Goal: Task Accomplishment & Management: Complete application form

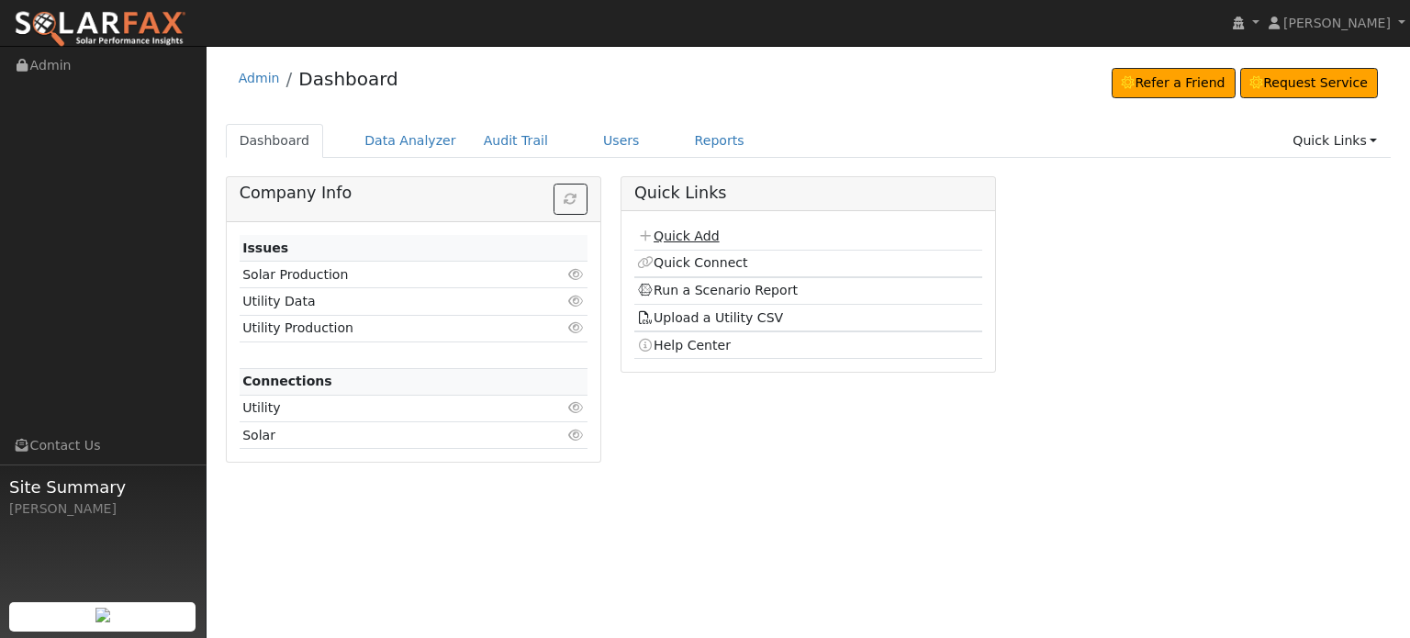
click at [685, 236] on link "Quick Add" at bounding box center [678, 236] width 82 height 15
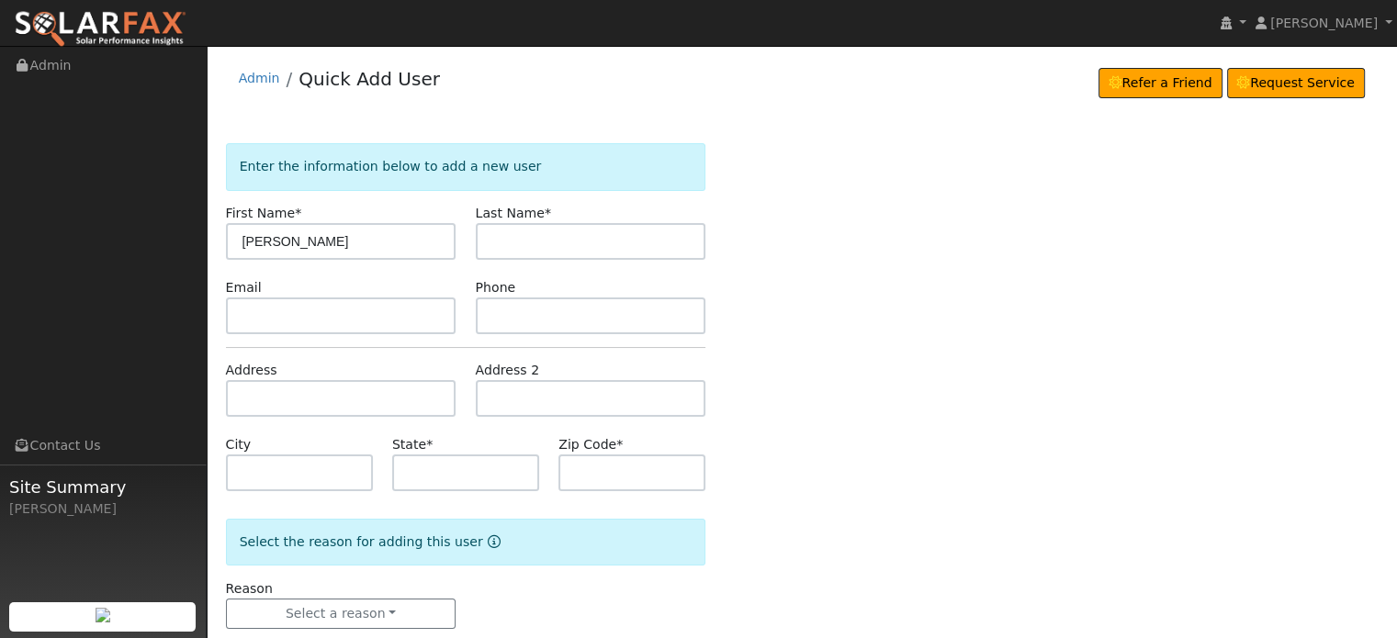
type input "[PERSON_NAME]"
click at [243, 396] on input "text" at bounding box center [341, 398] width 230 height 37
click at [241, 385] on input "text" at bounding box center [341, 398] width 230 height 37
paste input "13535 Retrac Way"
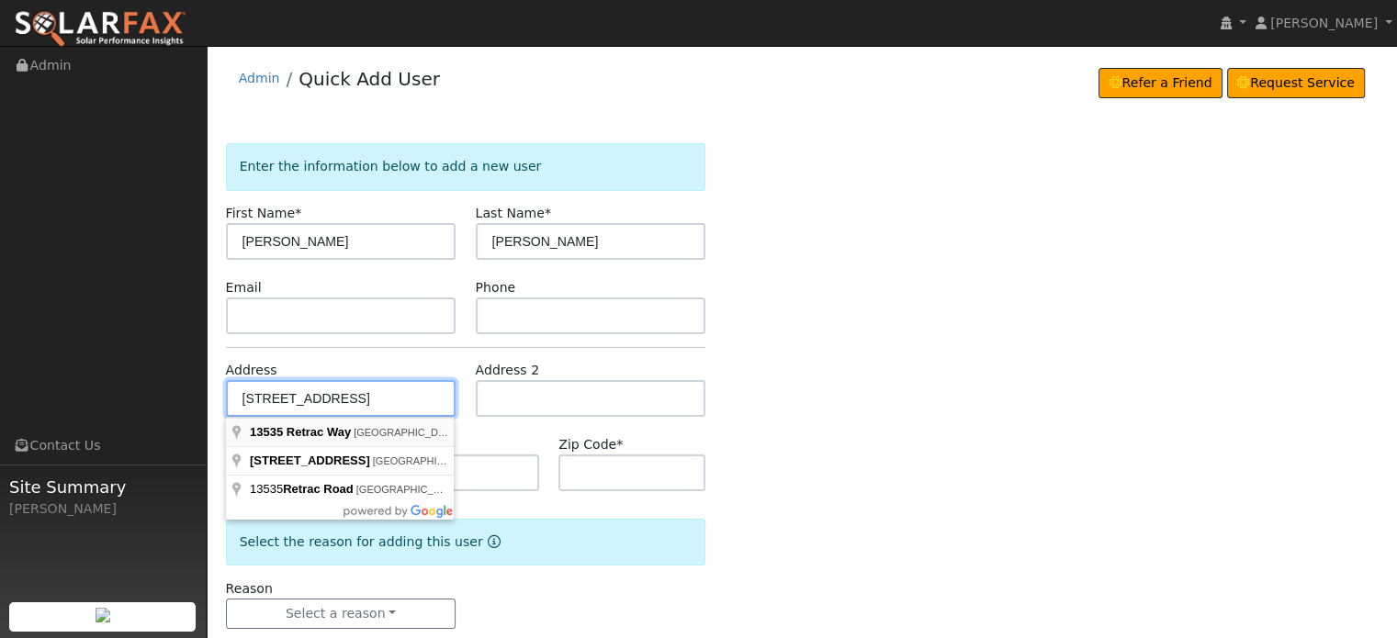
type input "13535 Retrac Way"
type input "Grass Valley"
type input "CA"
type input "95949"
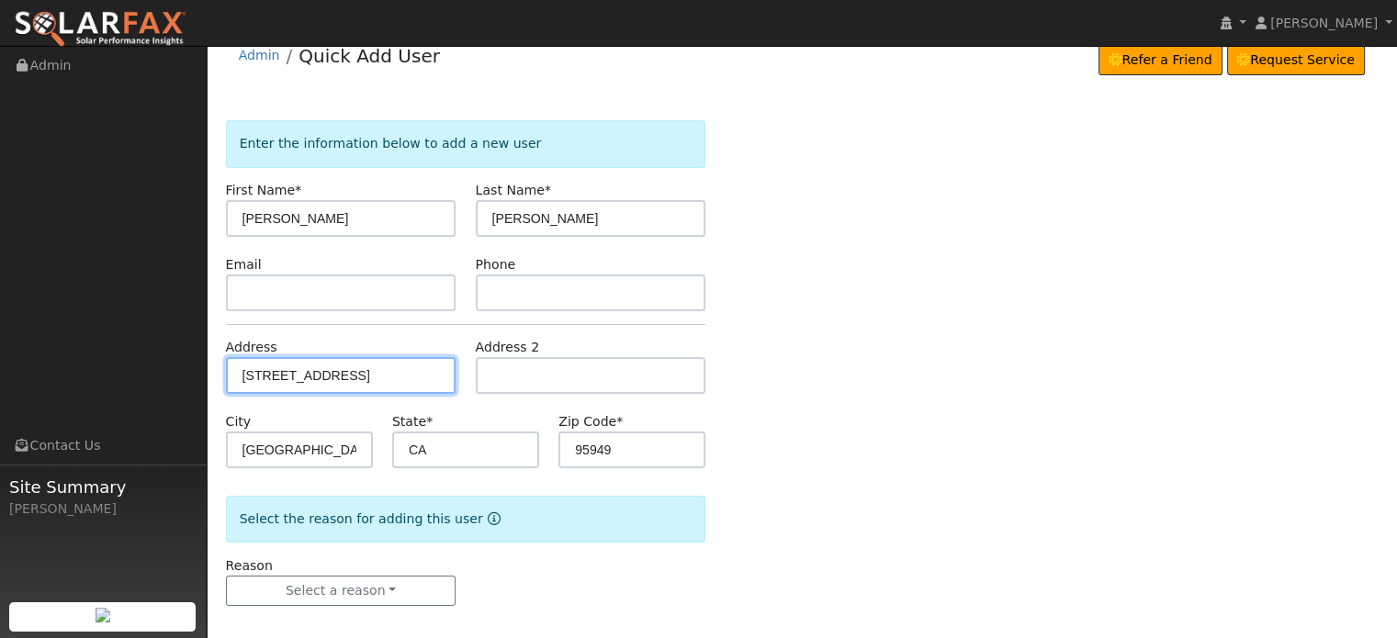
scroll to position [36, 0]
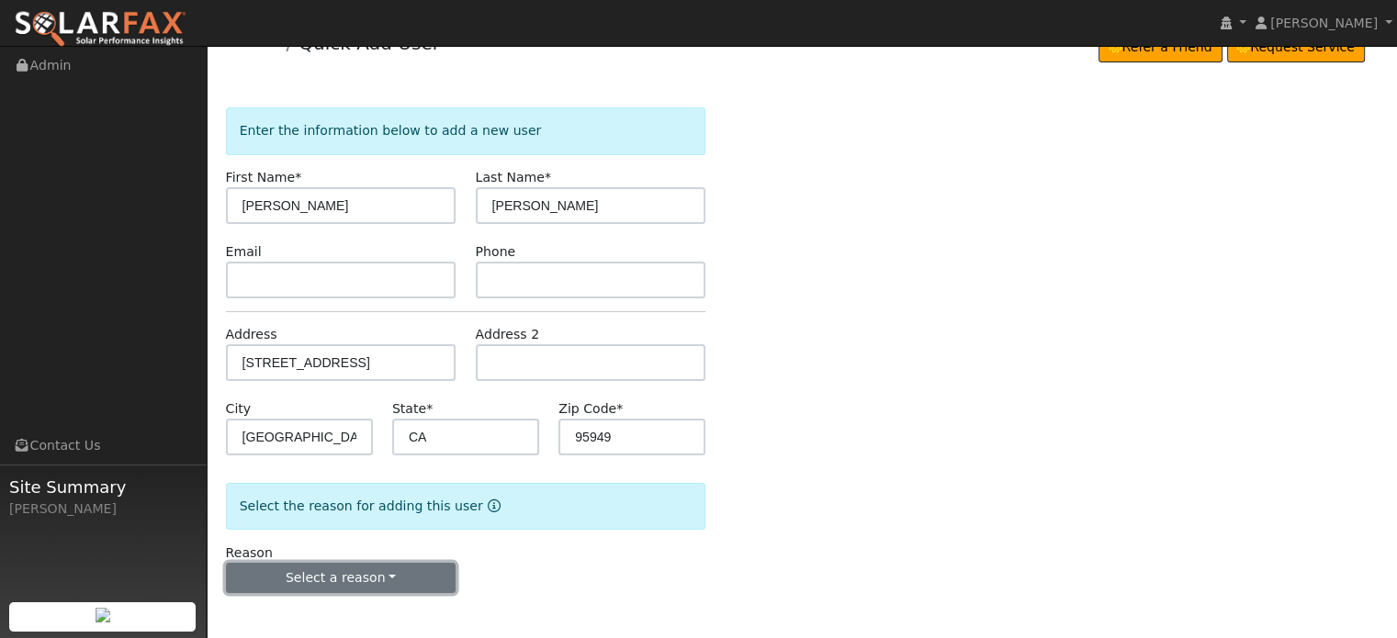
click at [330, 575] on button "Select a reason" at bounding box center [341, 578] width 230 height 31
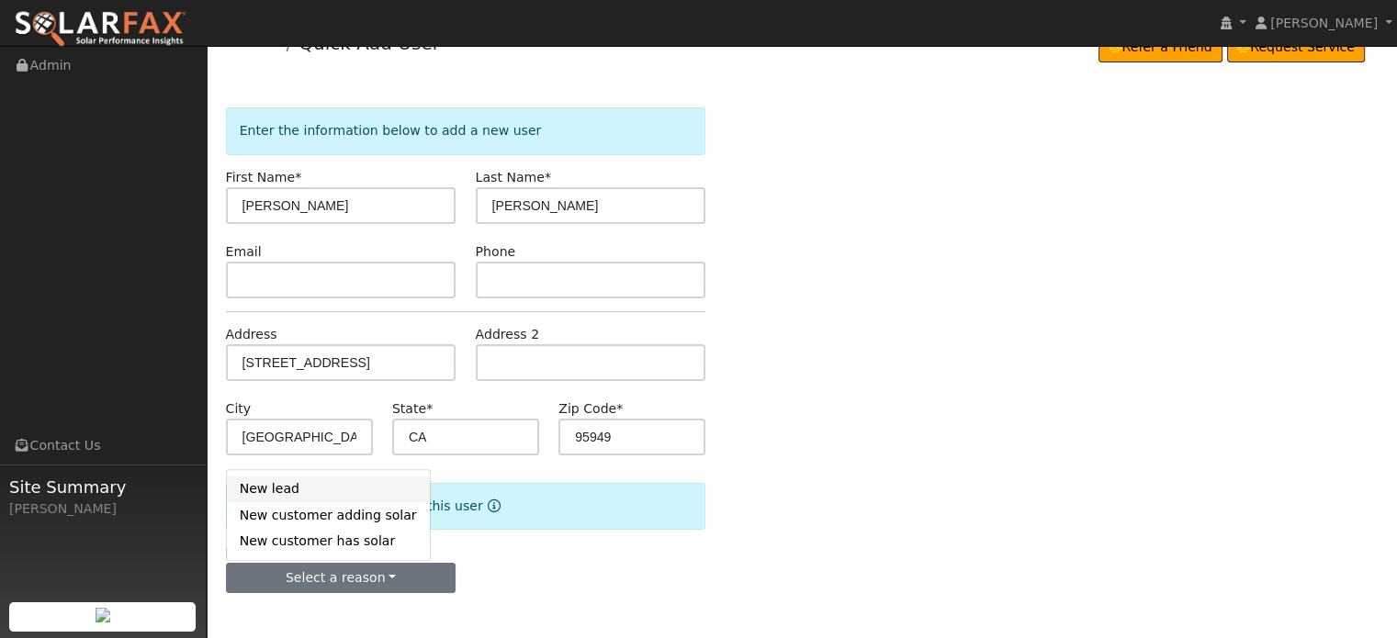
click at [261, 489] on link "New lead" at bounding box center [328, 490] width 203 height 26
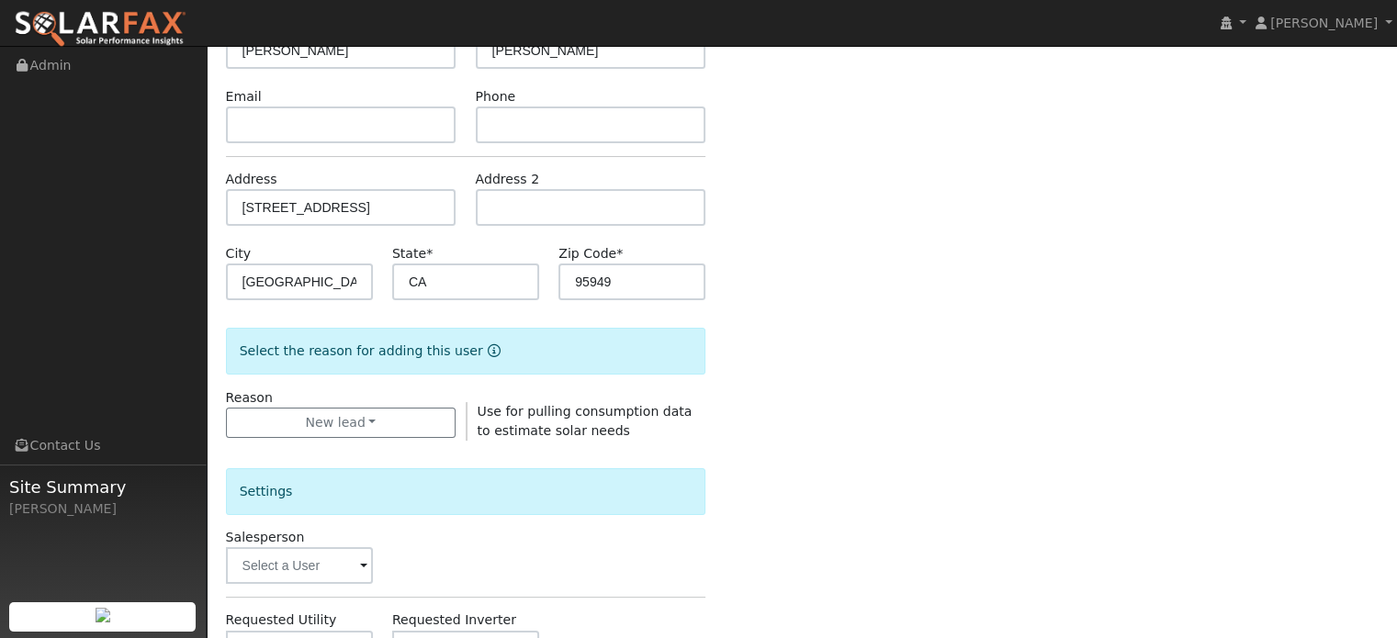
scroll to position [548, 0]
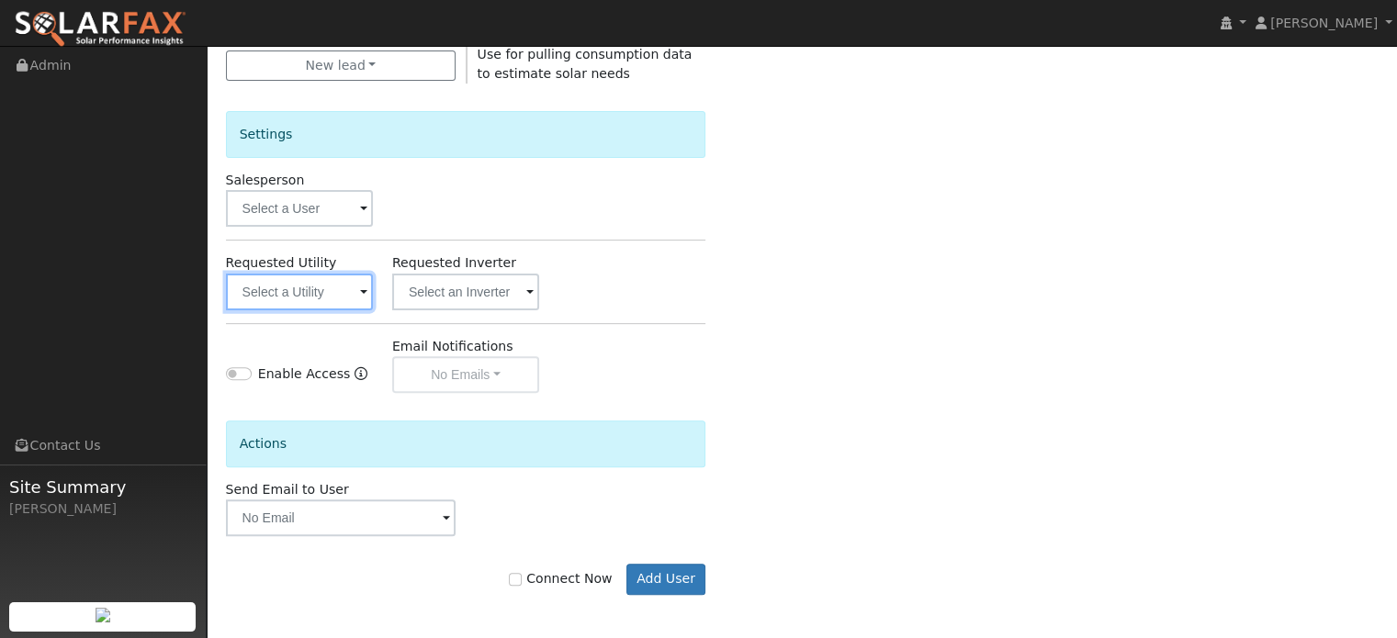
click at [275, 290] on input "text" at bounding box center [299, 292] width 147 height 37
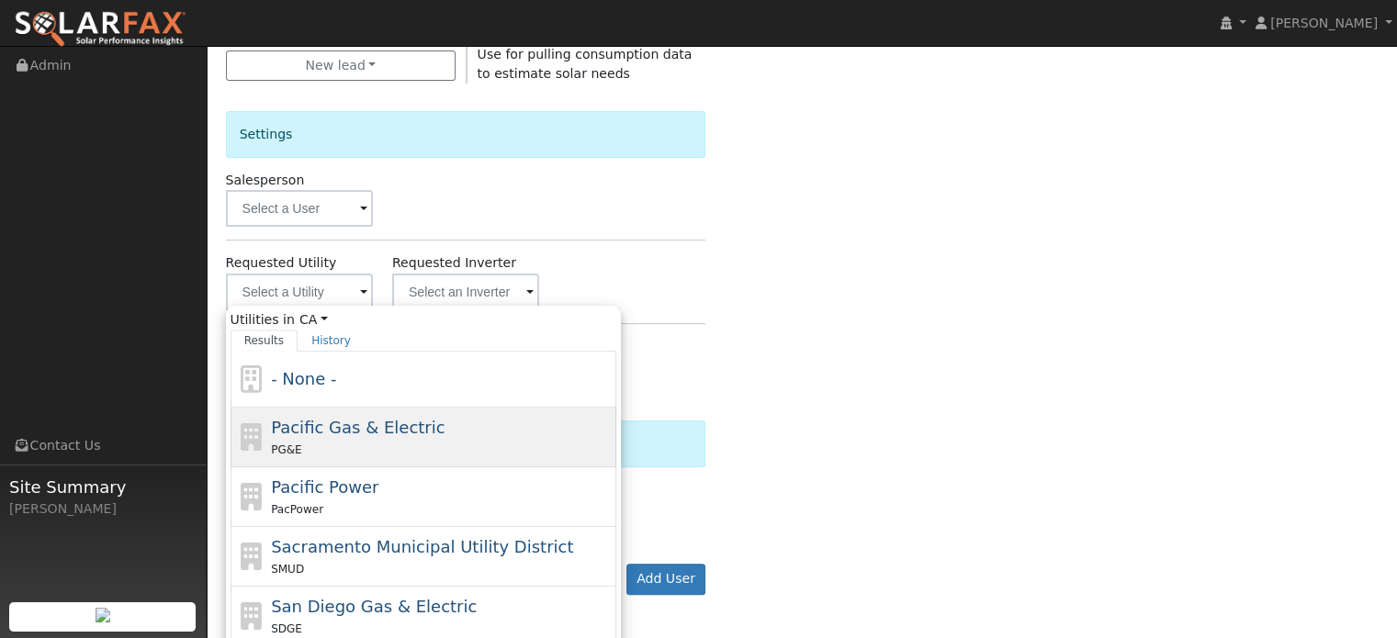
click at [293, 425] on span "Pacific Gas & Electric" at bounding box center [358, 427] width 174 height 19
type input "Pacific Gas & Electric"
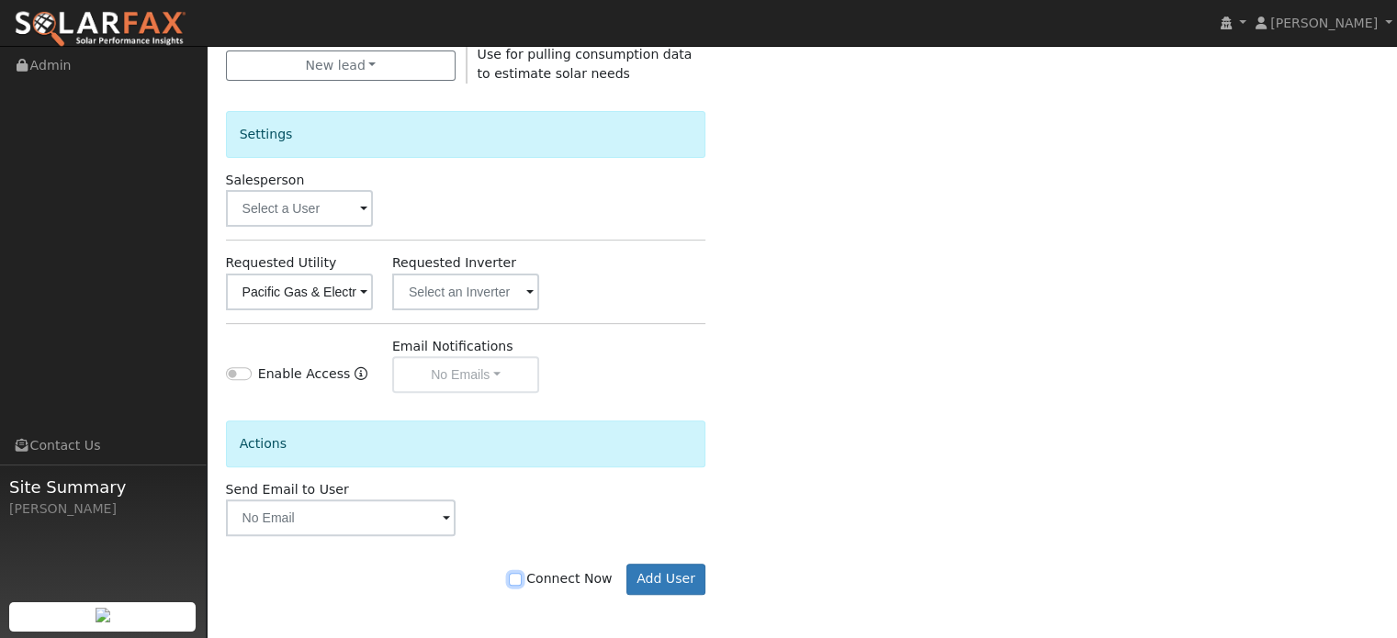
click at [522, 578] on input "Connect Now" at bounding box center [515, 579] width 13 height 13
checkbox input "true"
click at [687, 575] on button "Add User" at bounding box center [666, 579] width 80 height 31
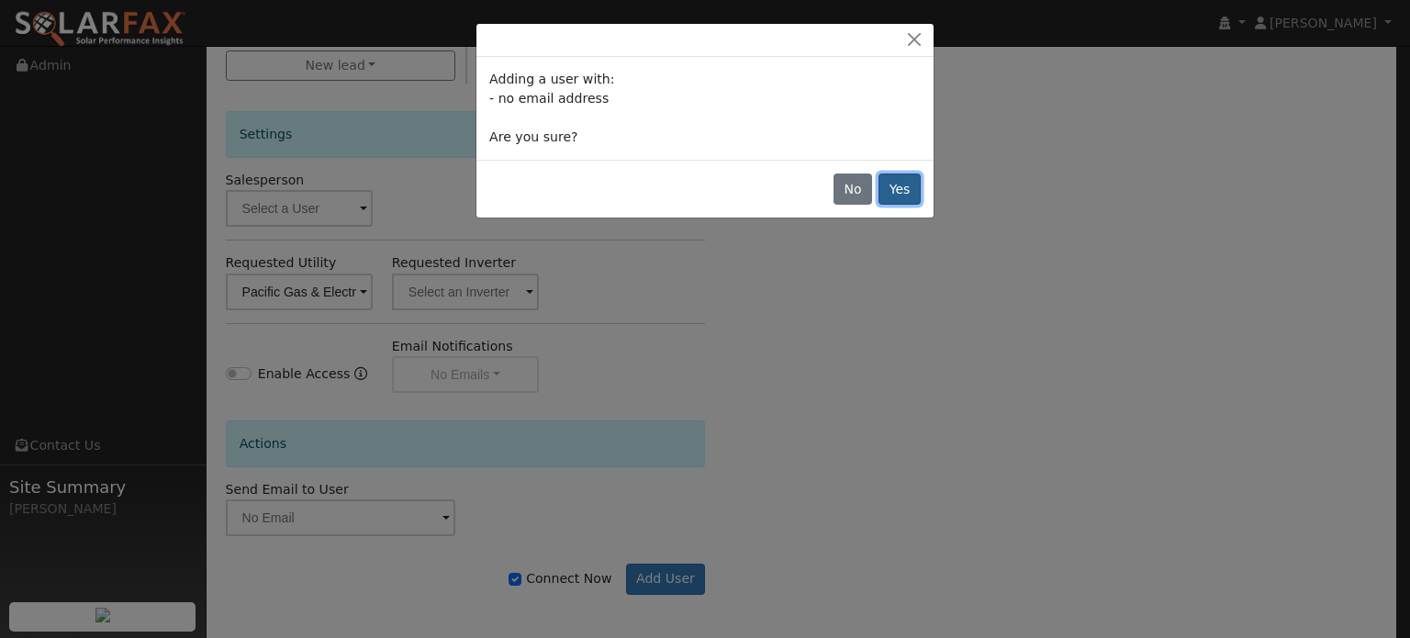
click at [900, 190] on button "Yes" at bounding box center [900, 189] width 42 height 31
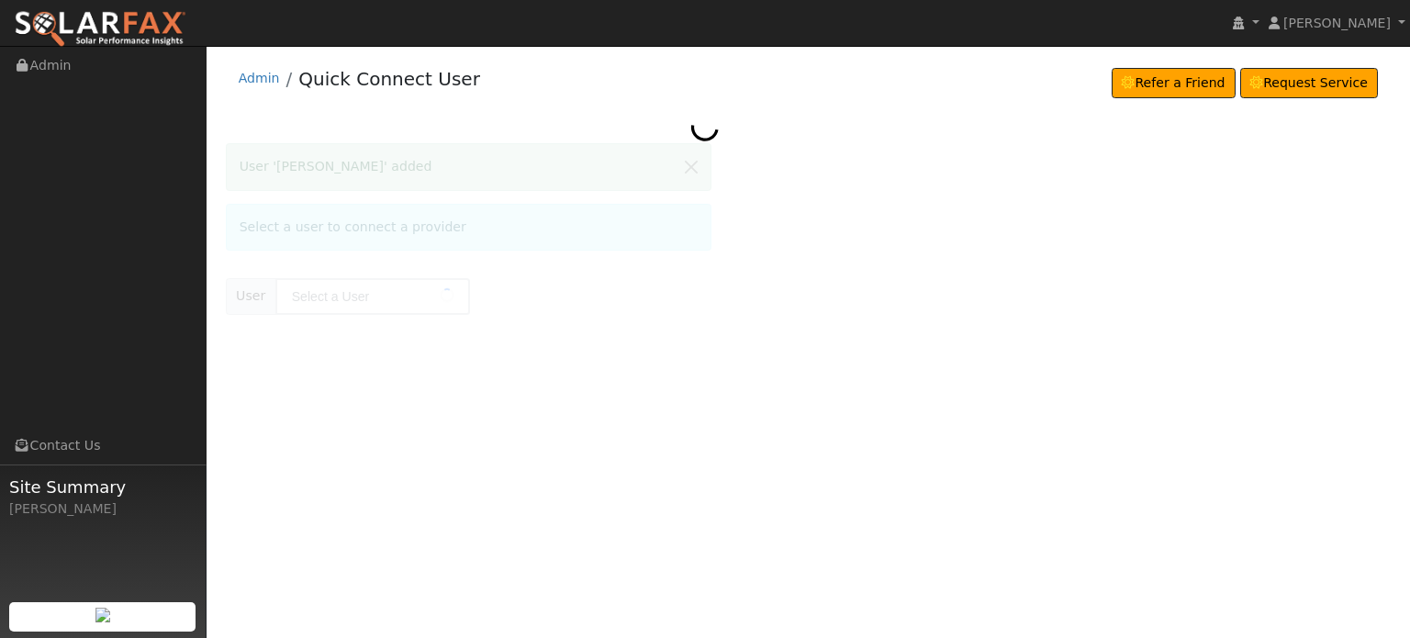
type input "Greg Wasley"
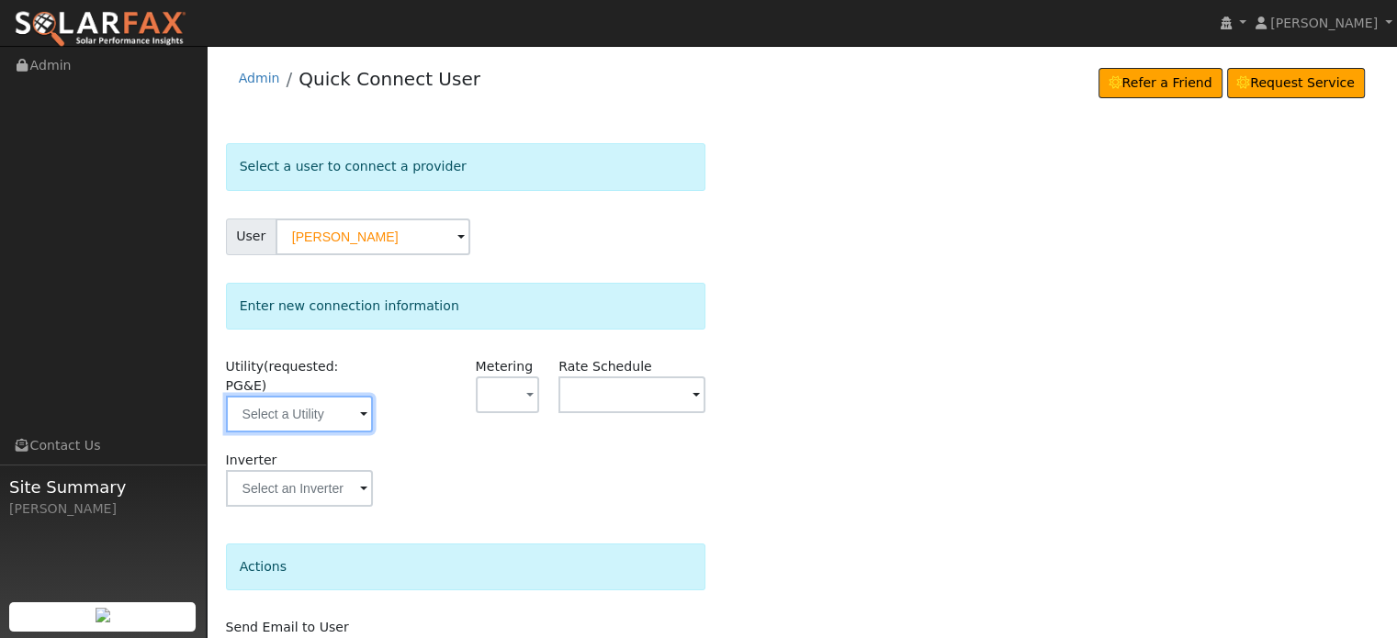
click at [298, 399] on input "text" at bounding box center [299, 414] width 147 height 37
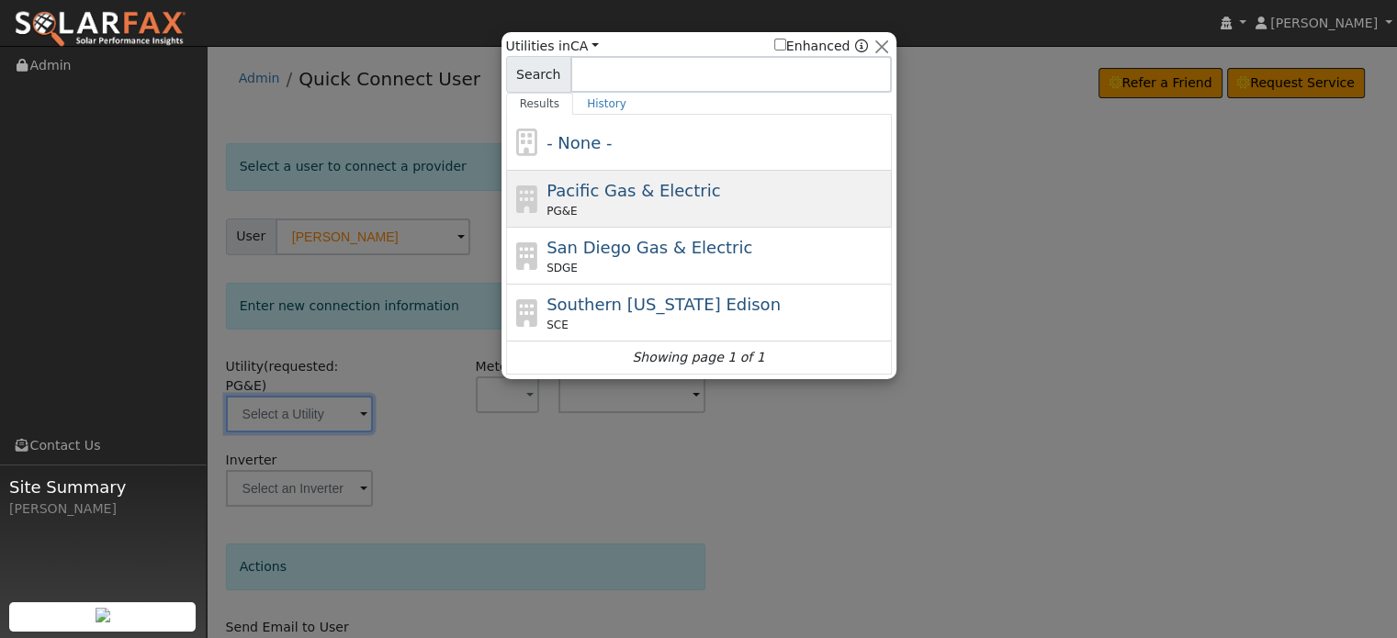
click at [566, 203] on span "PG&E" at bounding box center [561, 211] width 30 height 17
type input "PG&E"
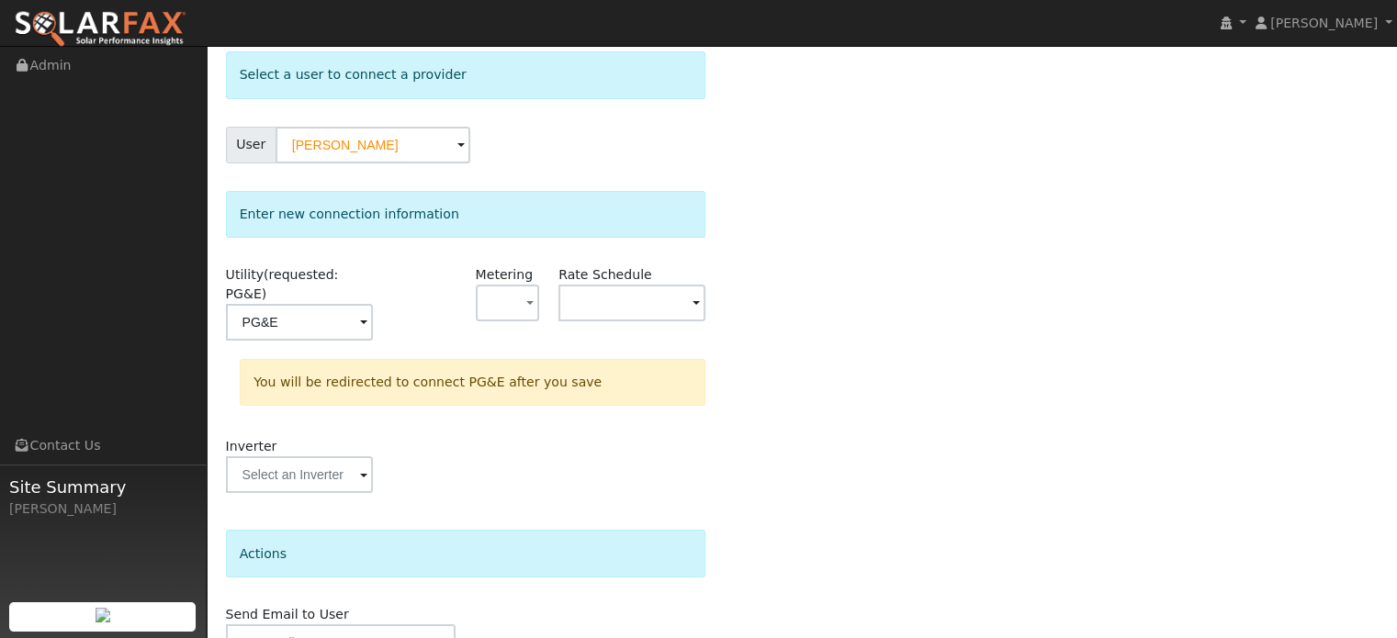
scroll to position [170, 0]
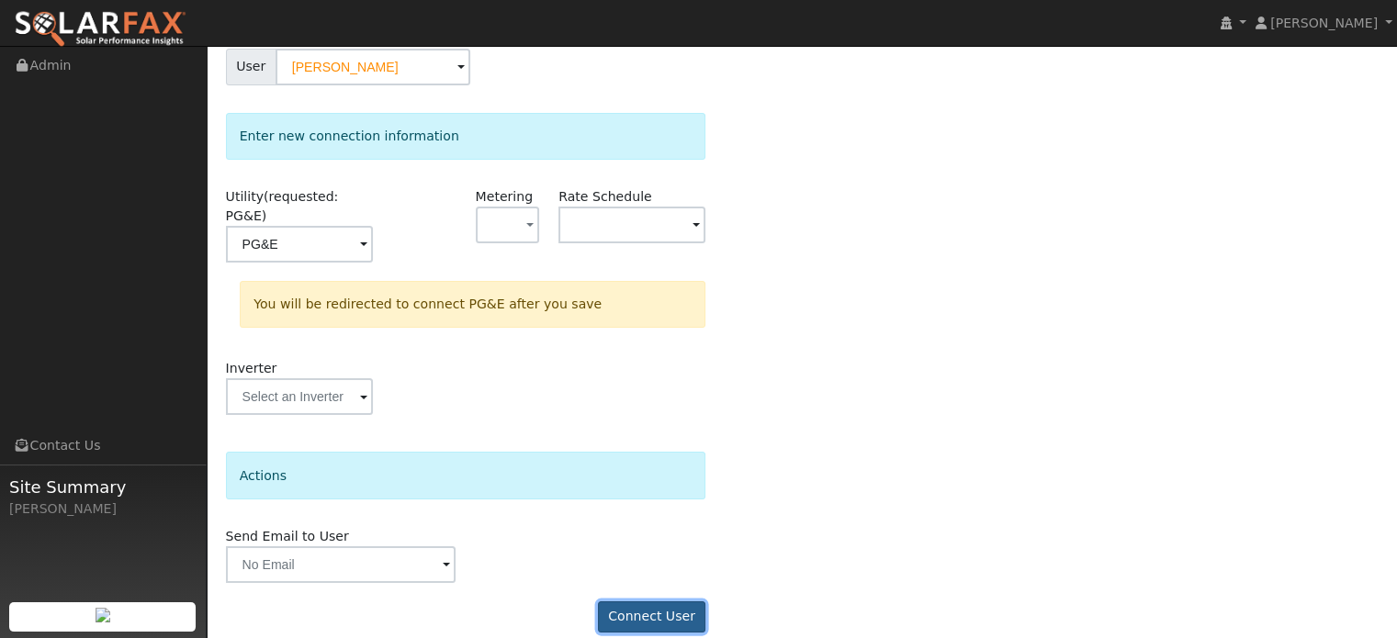
click at [647, 601] on button "Connect User" at bounding box center [652, 616] width 108 height 31
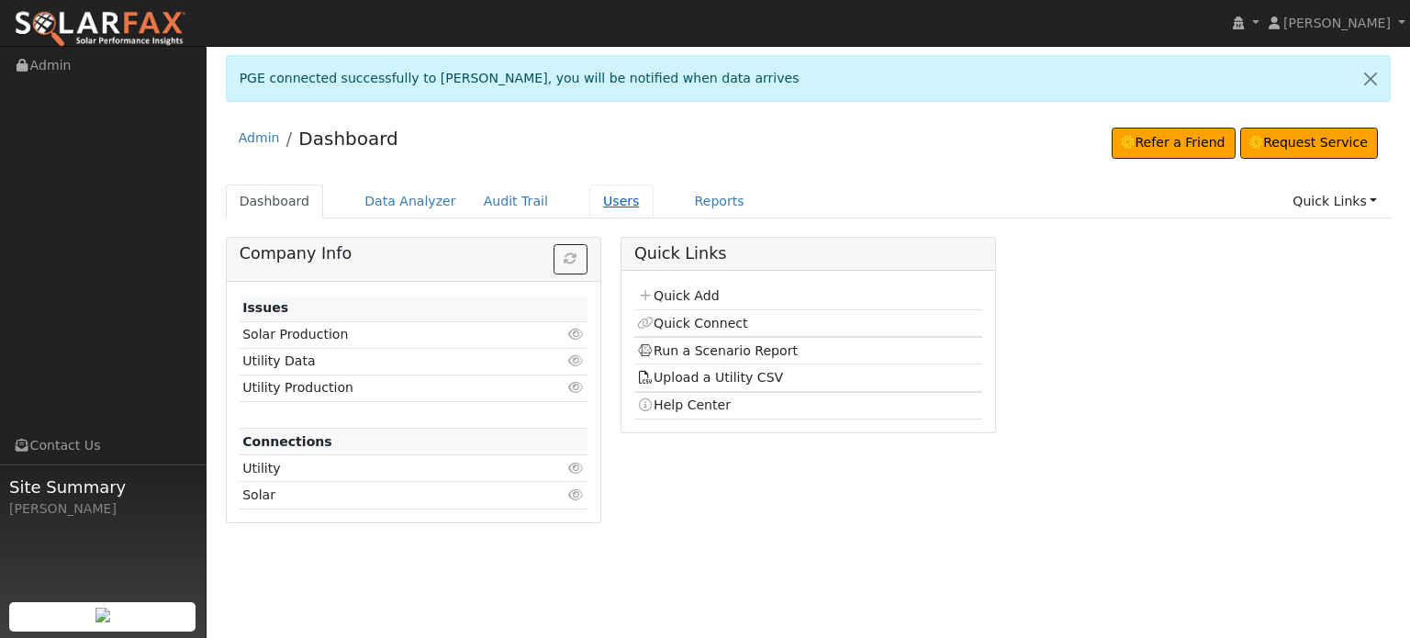
click at [592, 202] on link "Users" at bounding box center [622, 202] width 64 height 34
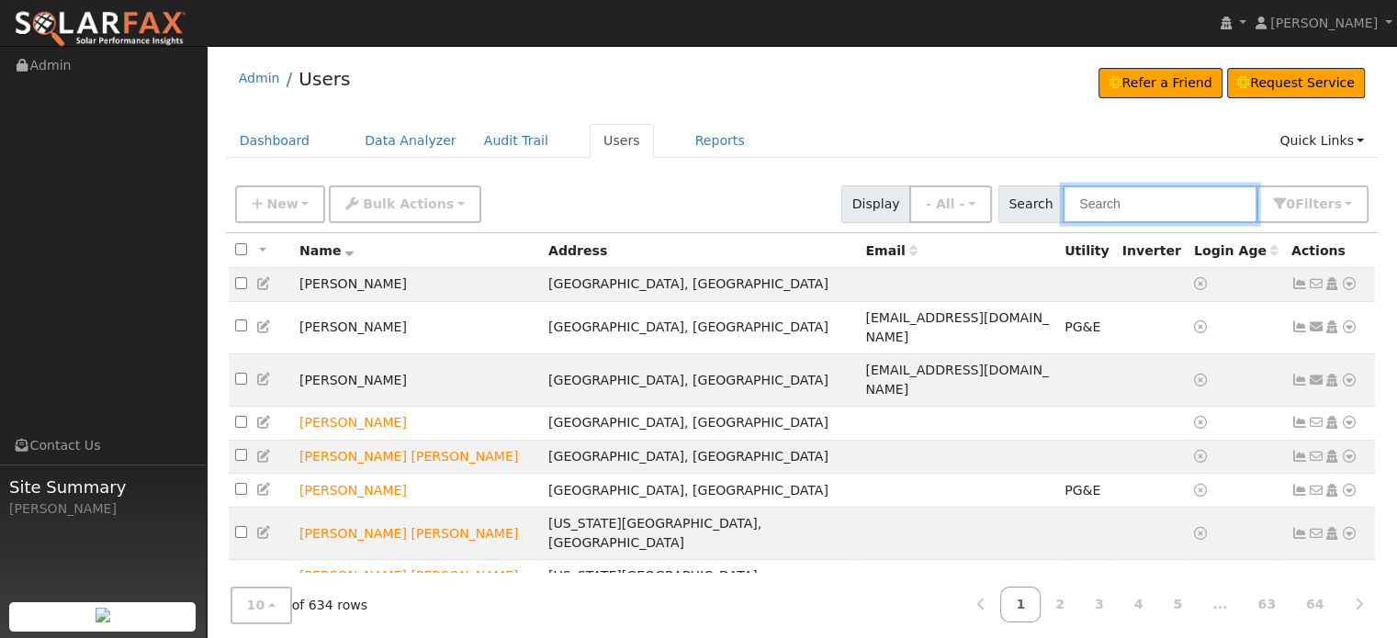
click at [1105, 207] on input "text" at bounding box center [1159, 204] width 195 height 38
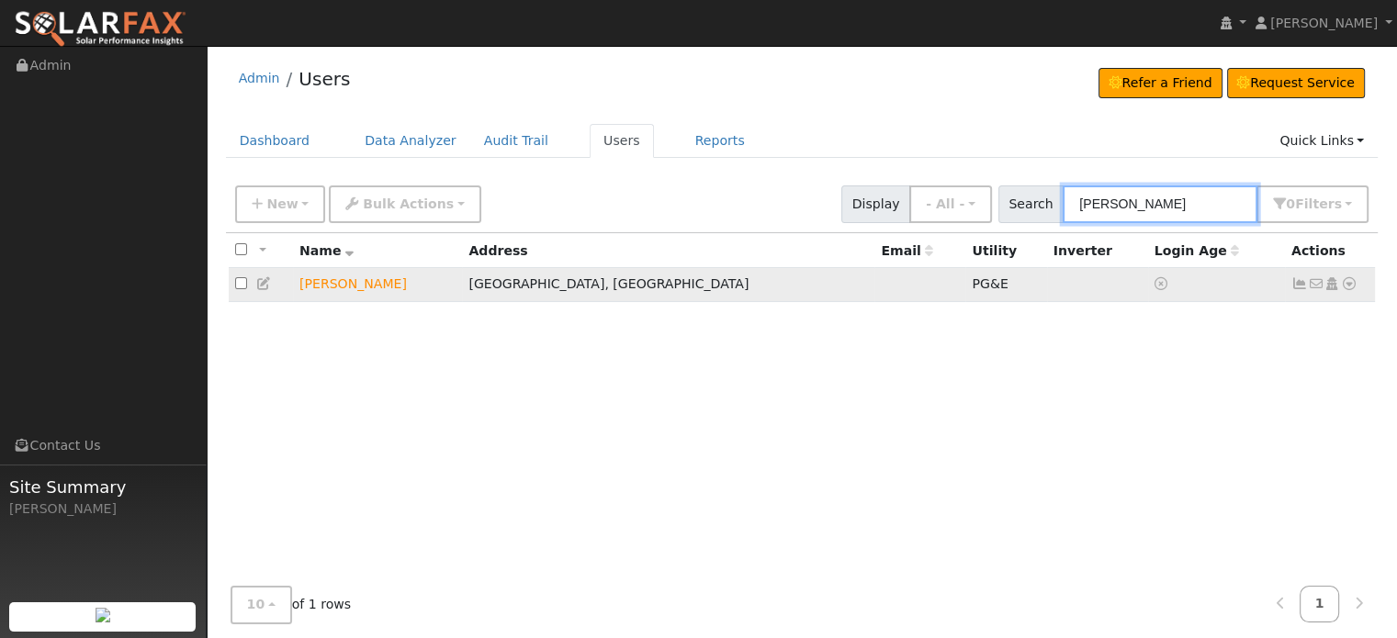
type input "Wasley"
click at [1299, 289] on icon at bounding box center [1299, 283] width 17 height 13
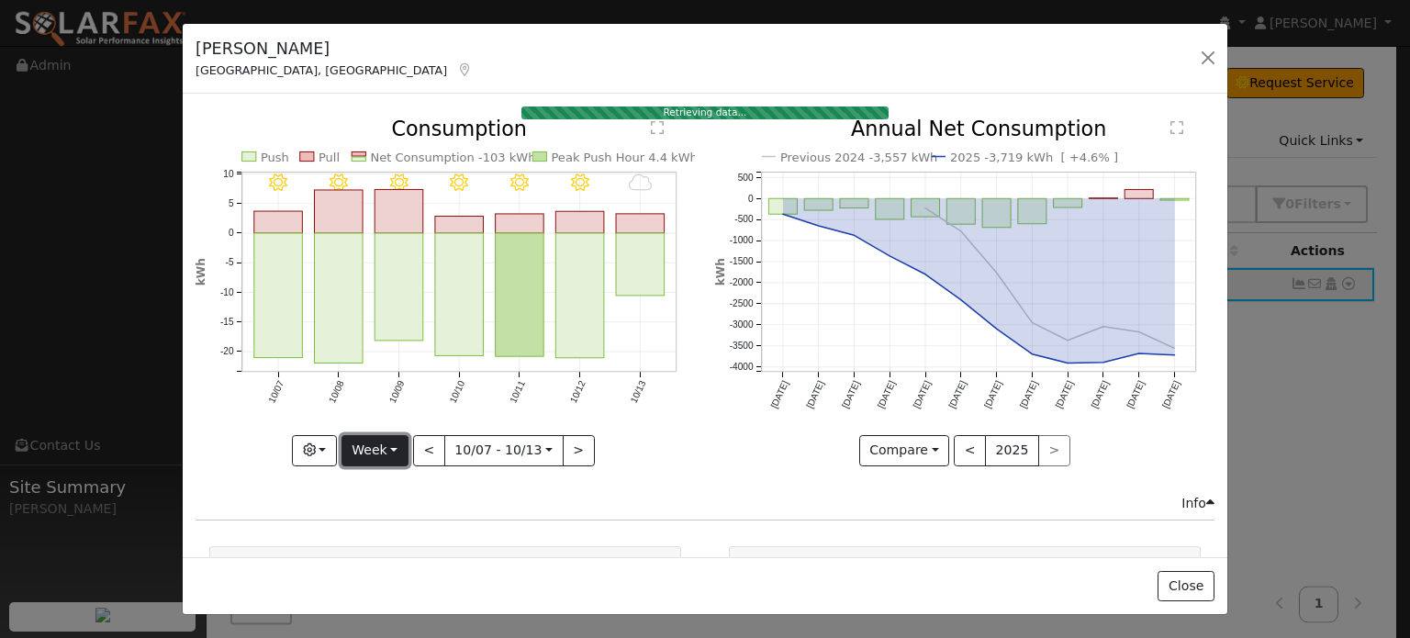
click at [393, 446] on button "Week" at bounding box center [375, 450] width 67 height 31
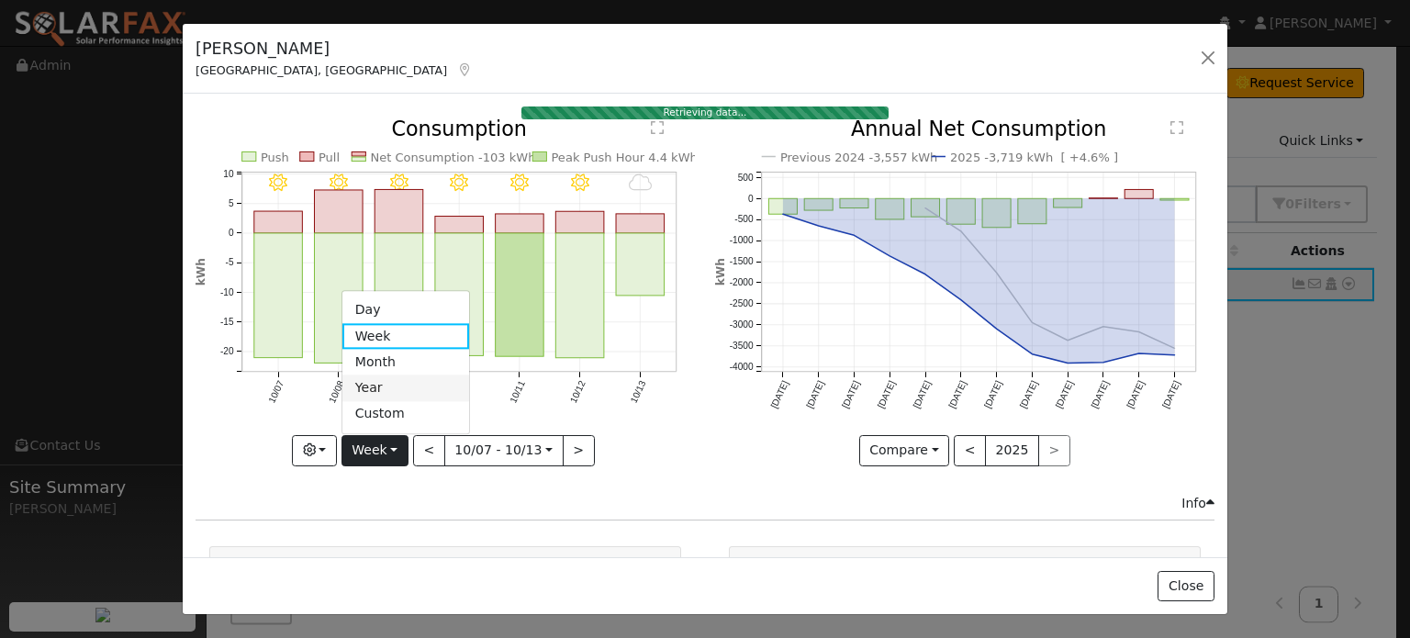
click at [381, 383] on link "Year" at bounding box center [406, 389] width 128 height 26
type input "[DATE]"
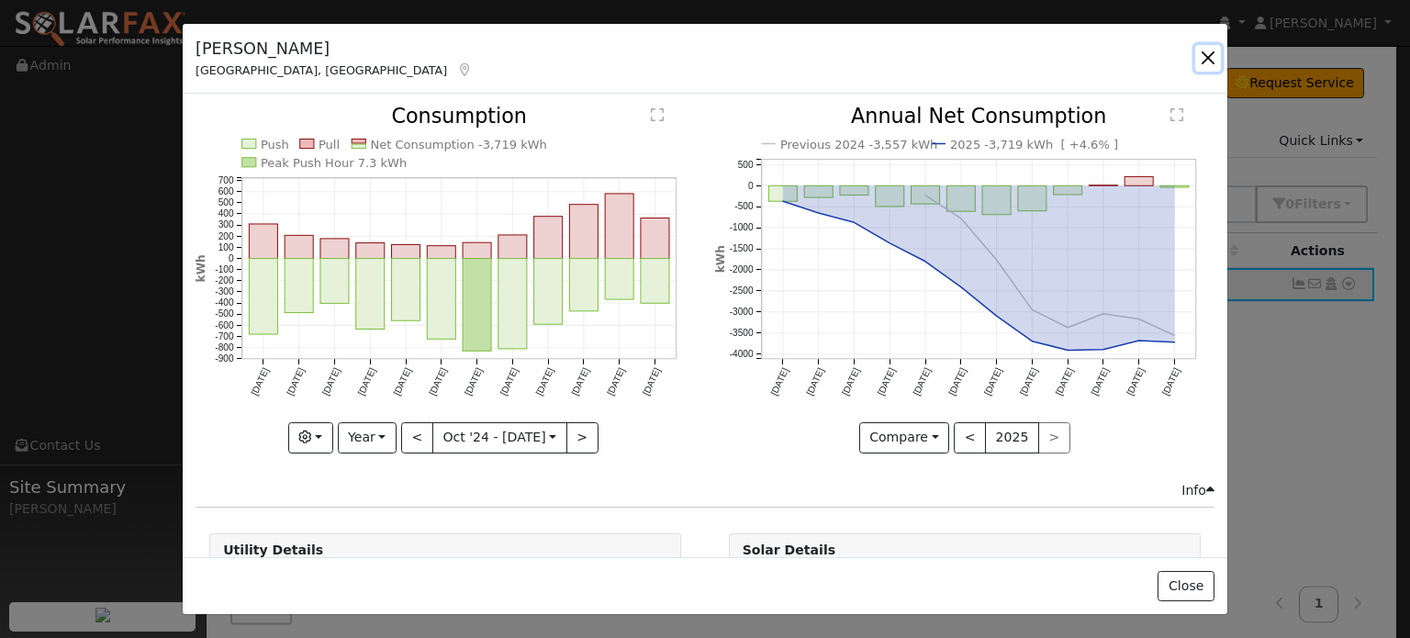
click at [1214, 55] on button "button" at bounding box center [1209, 58] width 26 height 26
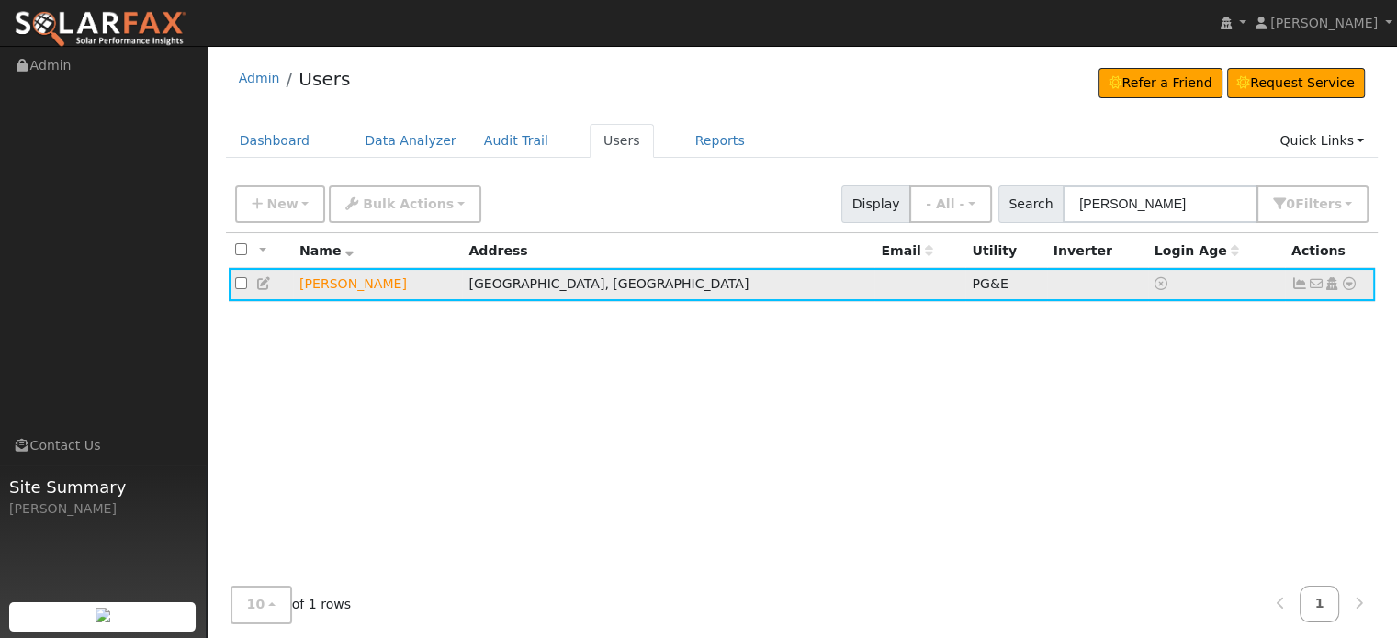
click at [1350, 286] on icon at bounding box center [1349, 283] width 17 height 13
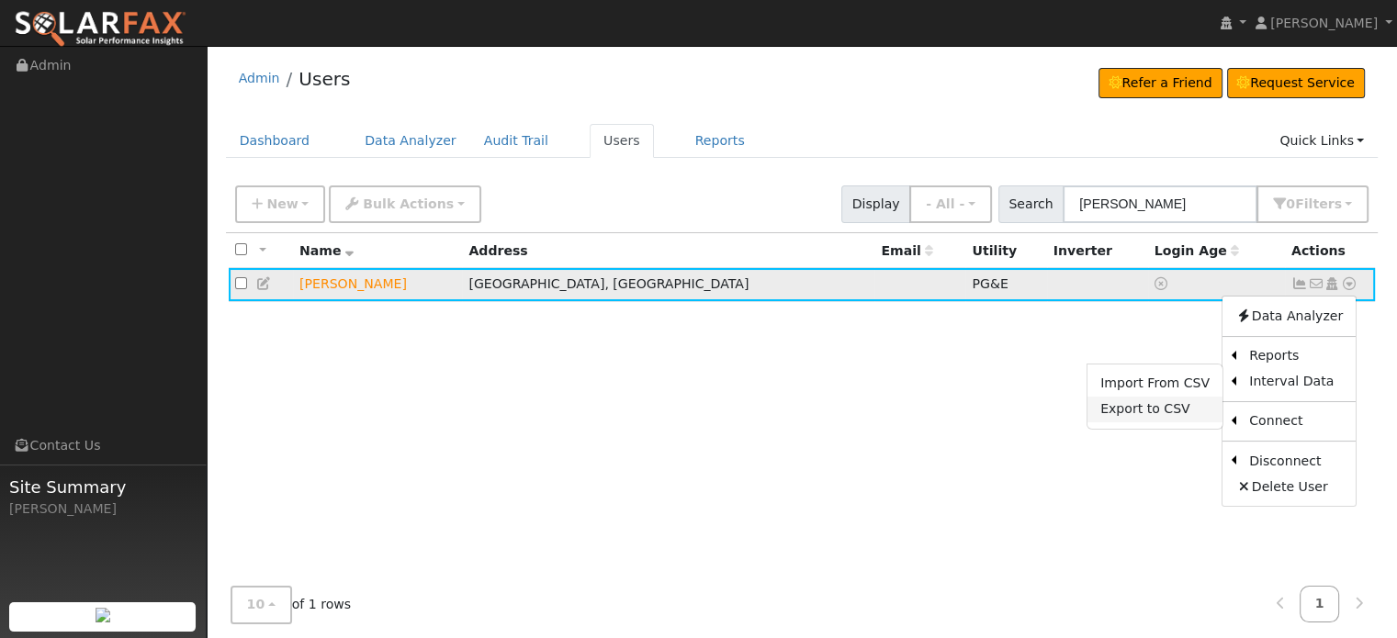
click at [1140, 408] on link "Export to CSV" at bounding box center [1154, 410] width 135 height 26
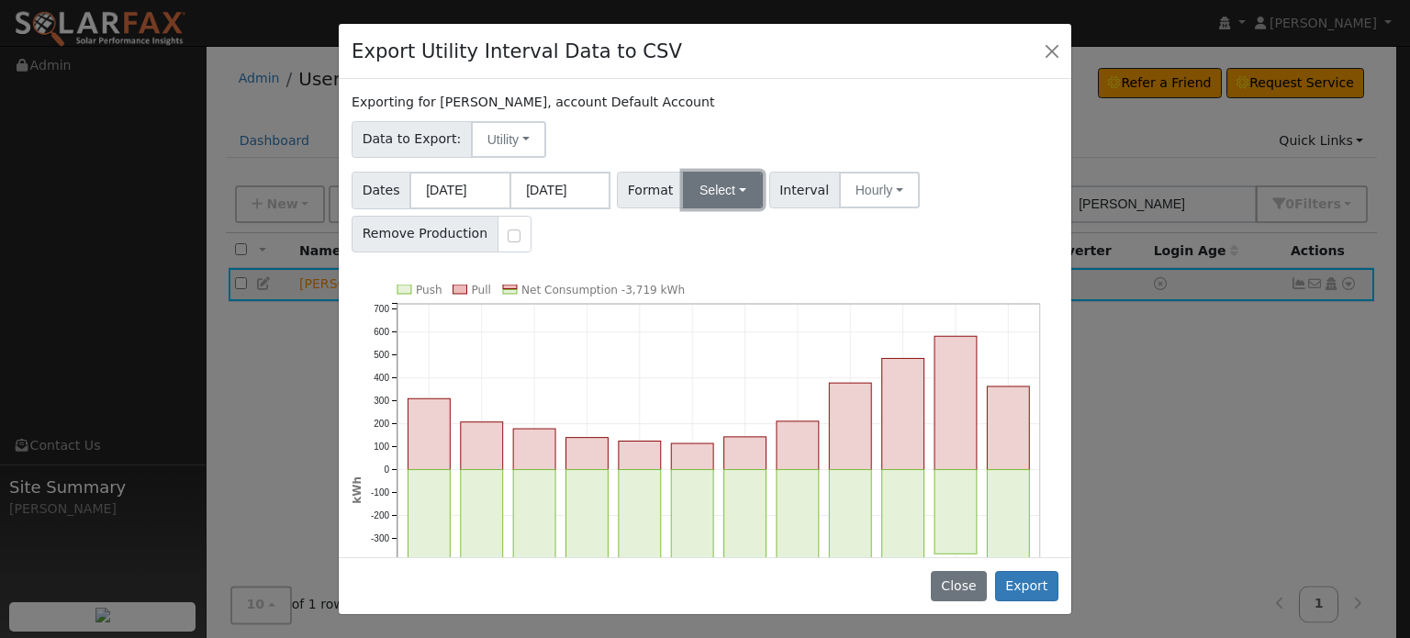
click at [724, 184] on button "Select" at bounding box center [723, 190] width 80 height 37
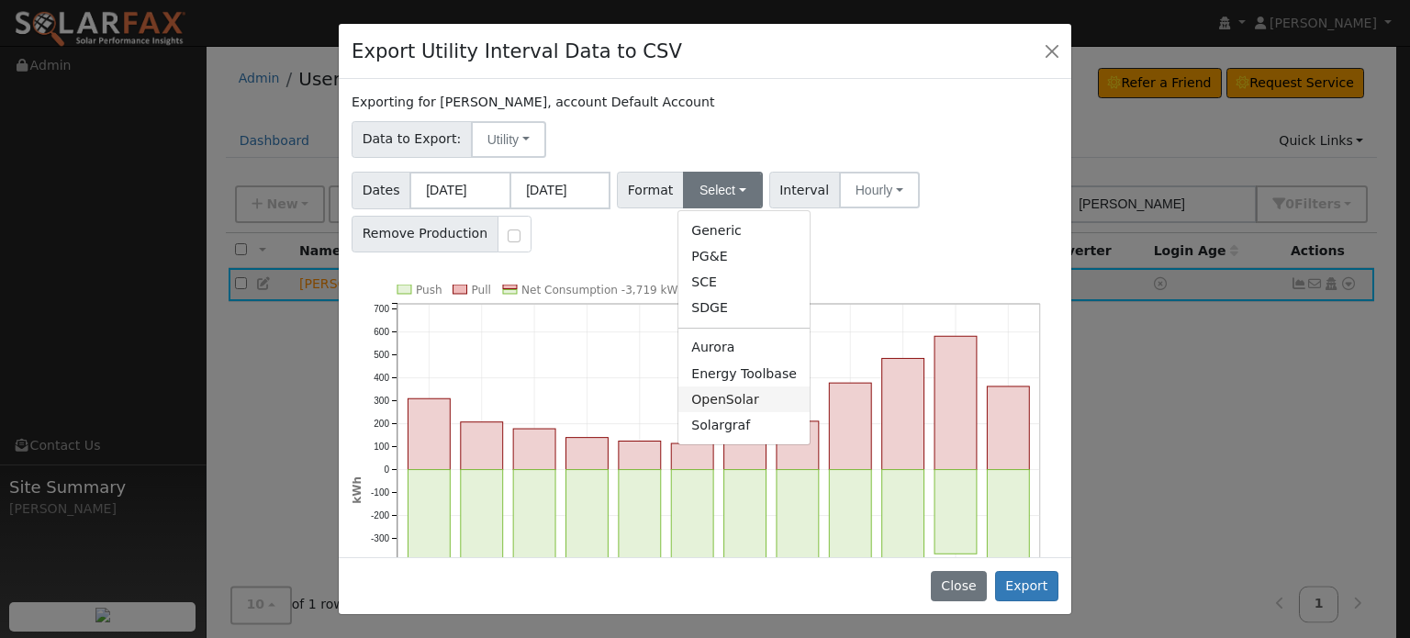
click at [697, 398] on link "OpenSolar" at bounding box center [744, 400] width 131 height 26
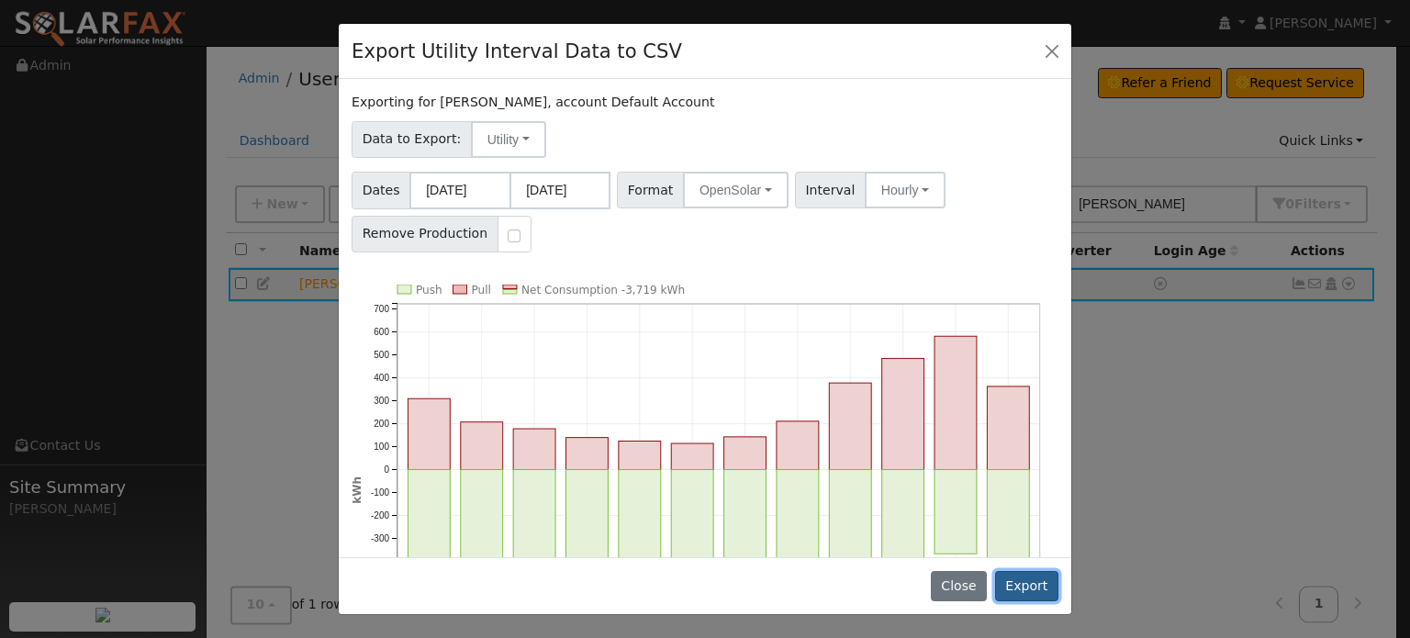
click at [1032, 587] on button "Export" at bounding box center [1026, 586] width 63 height 31
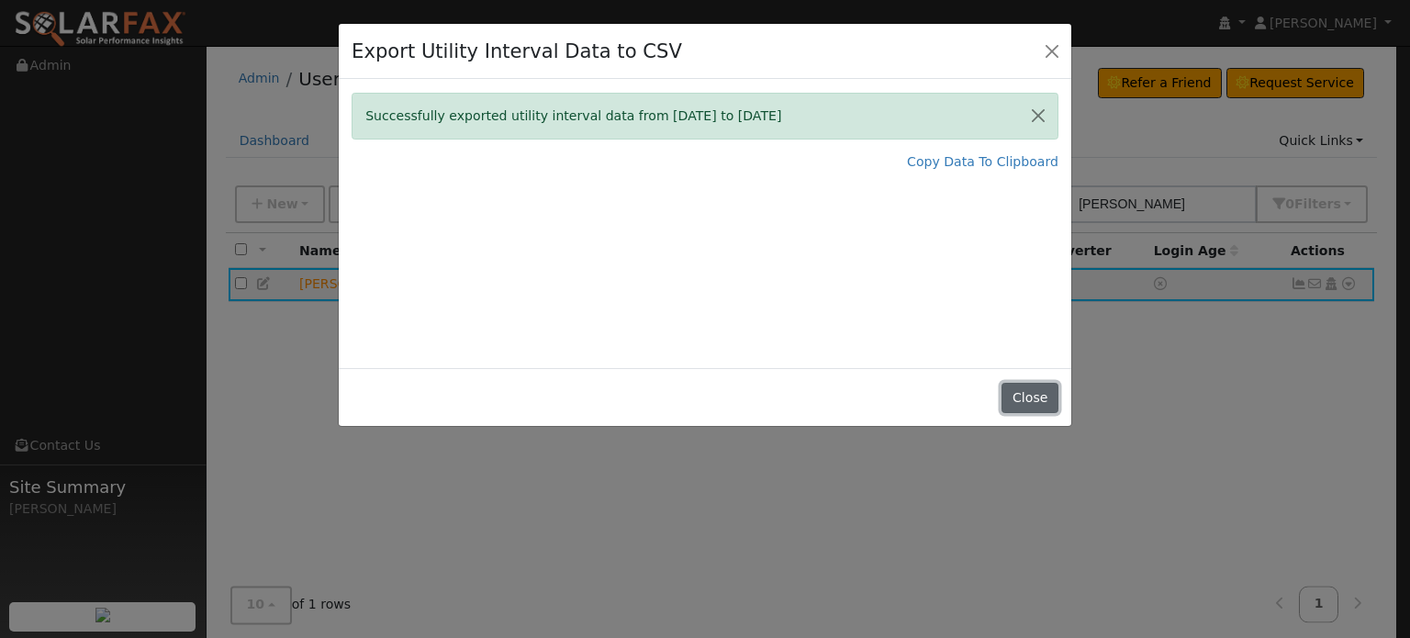
click at [1034, 402] on button "Close" at bounding box center [1030, 398] width 56 height 31
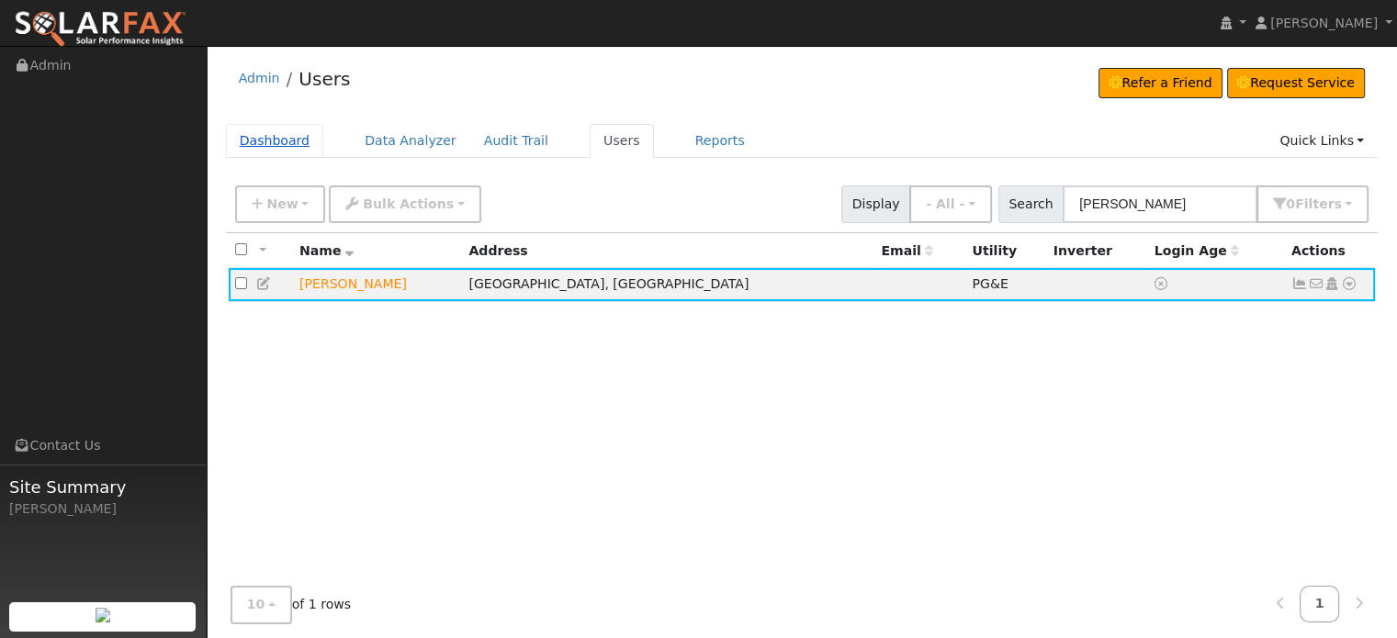
click at [283, 142] on link "Dashboard" at bounding box center [275, 141] width 98 height 34
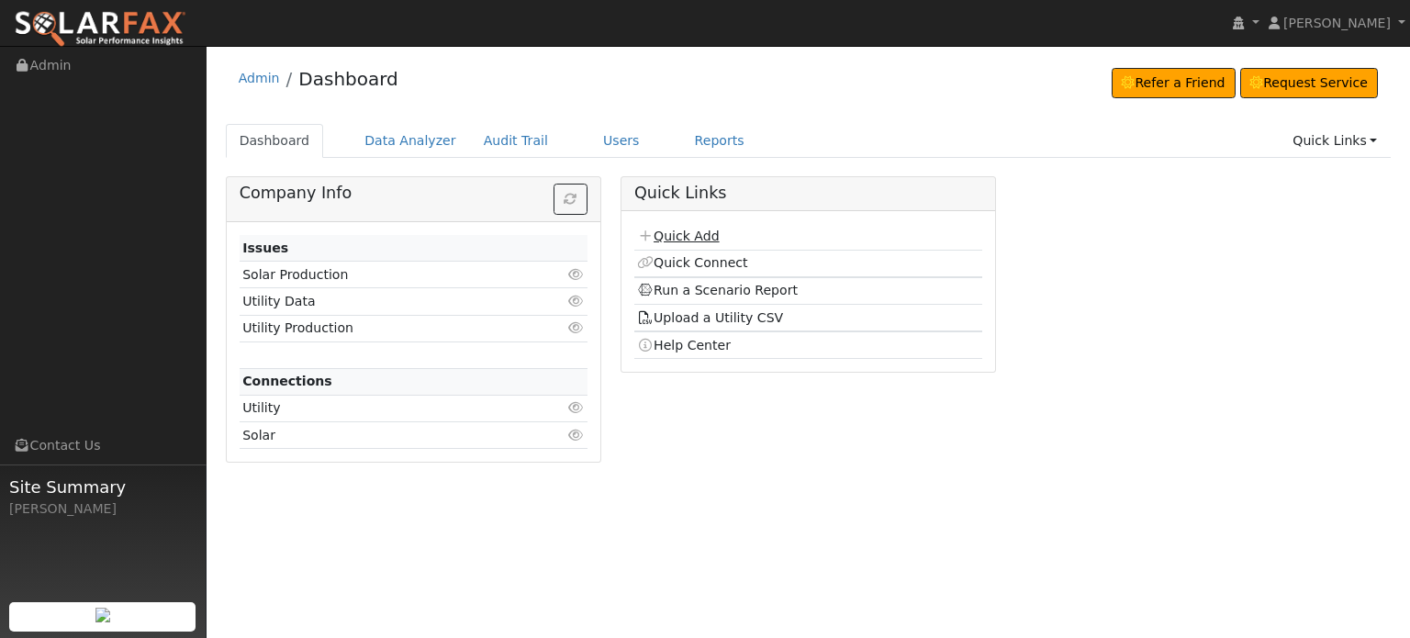
click at [676, 233] on link "Quick Add" at bounding box center [678, 236] width 82 height 15
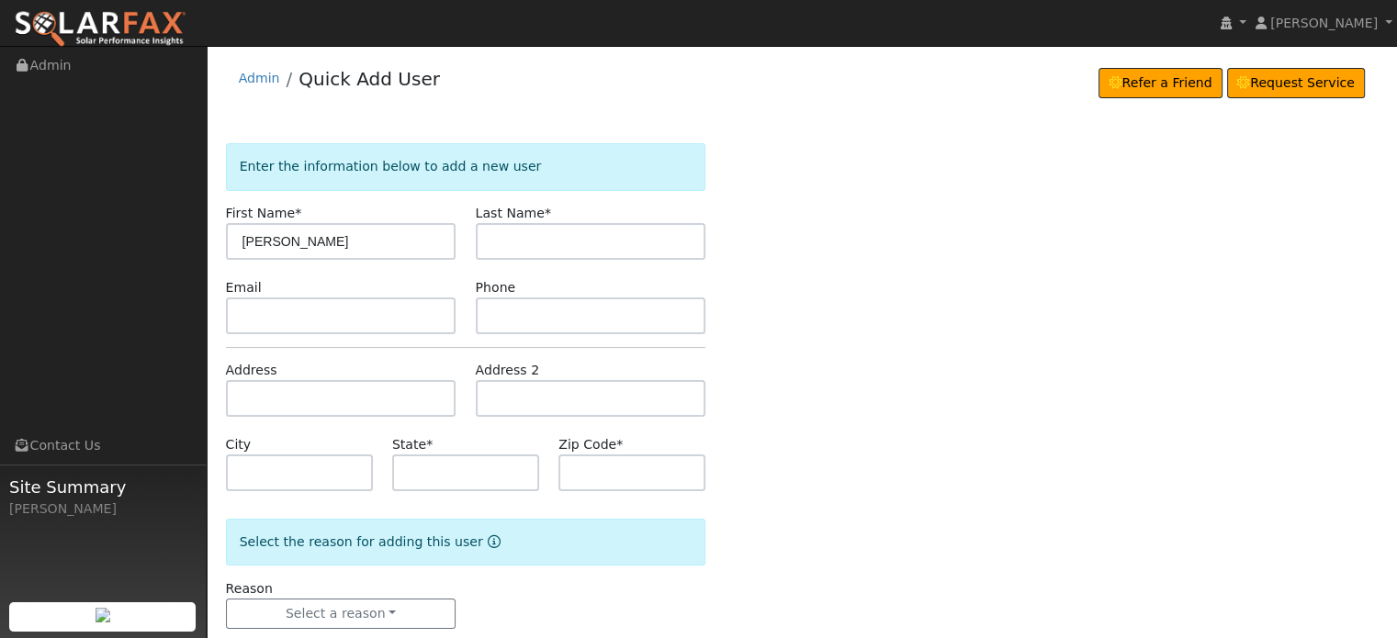
type input "[PERSON_NAME]"
type input "Cormier"
click at [257, 408] on input "text" at bounding box center [341, 398] width 230 height 37
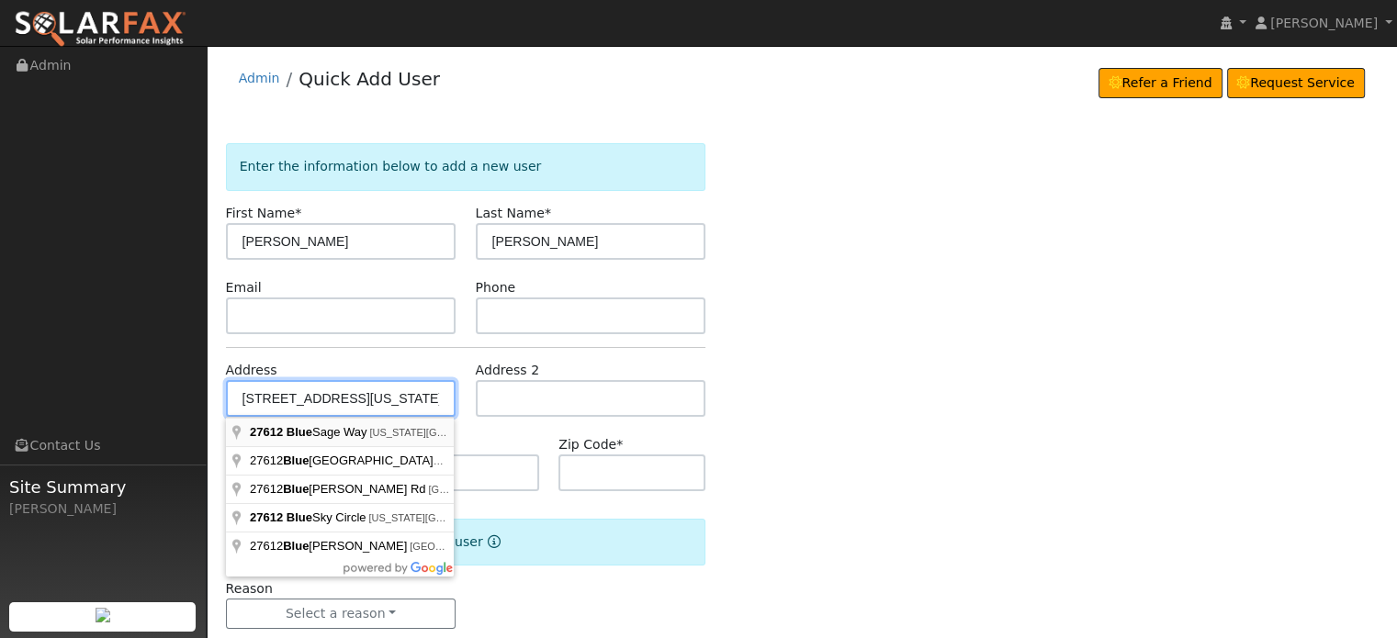
type input "27612 Blue Sage Way"
type input "Nevada City"
type input "CA"
type input "95959"
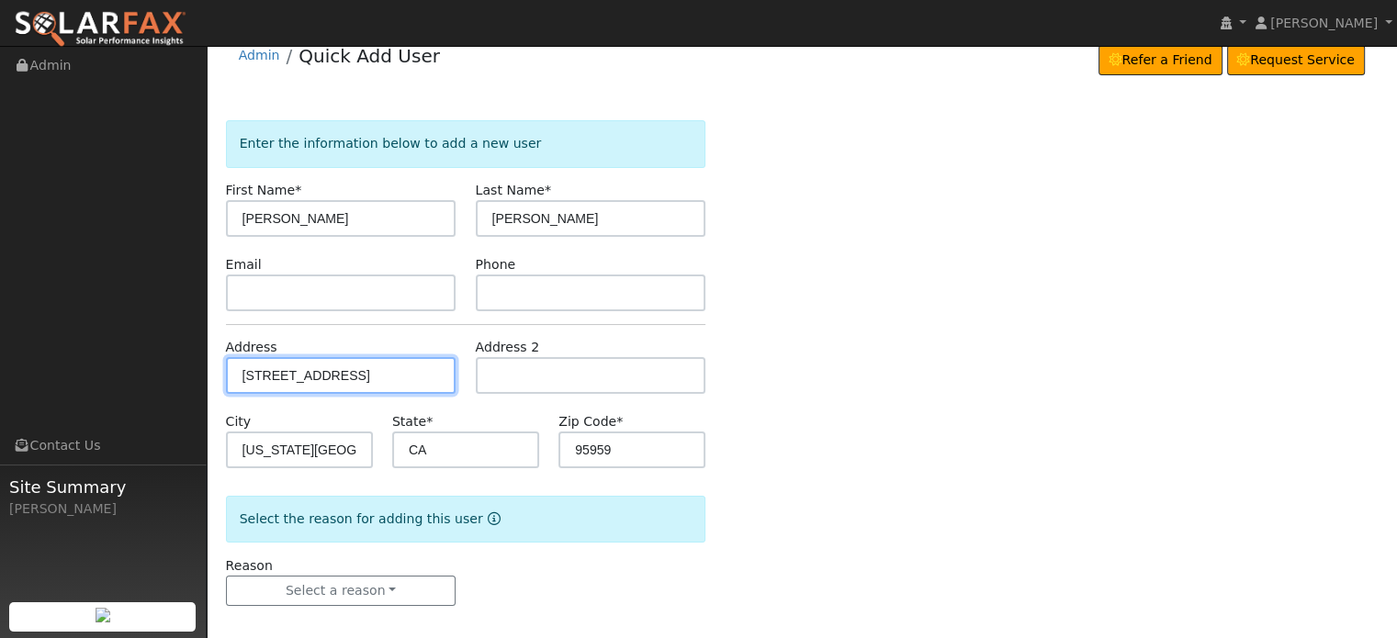
scroll to position [36, 0]
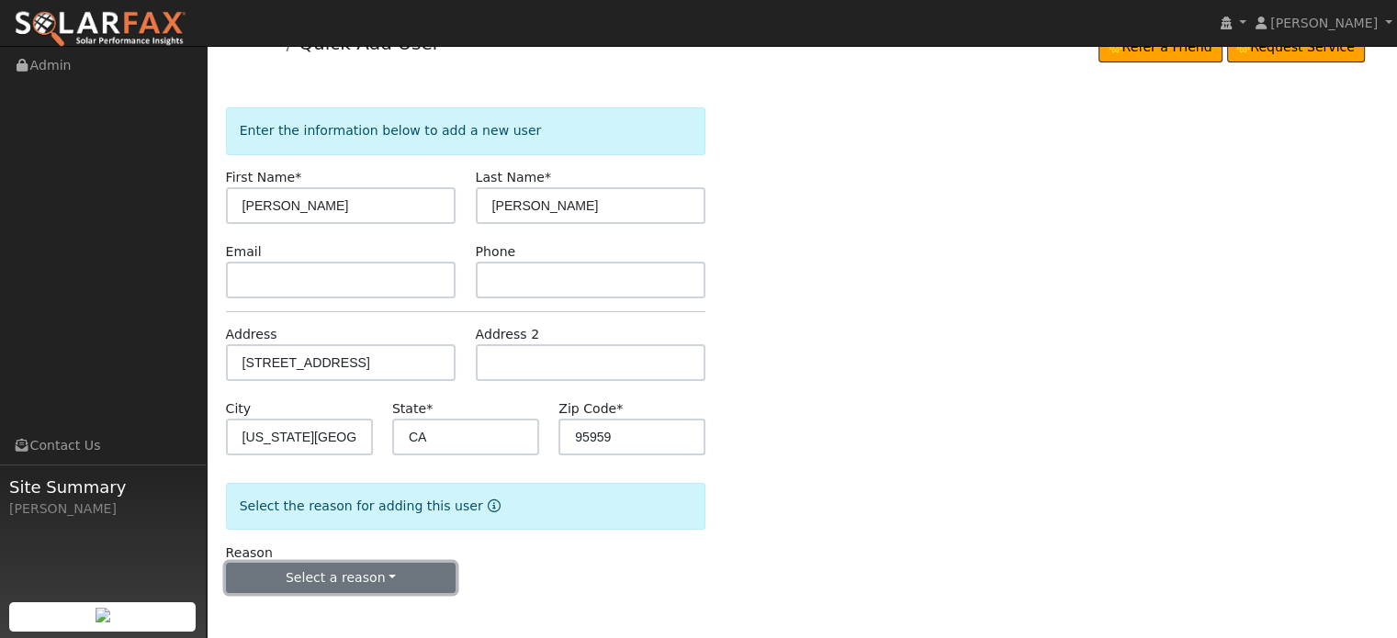
click at [328, 572] on button "Select a reason" at bounding box center [341, 578] width 230 height 31
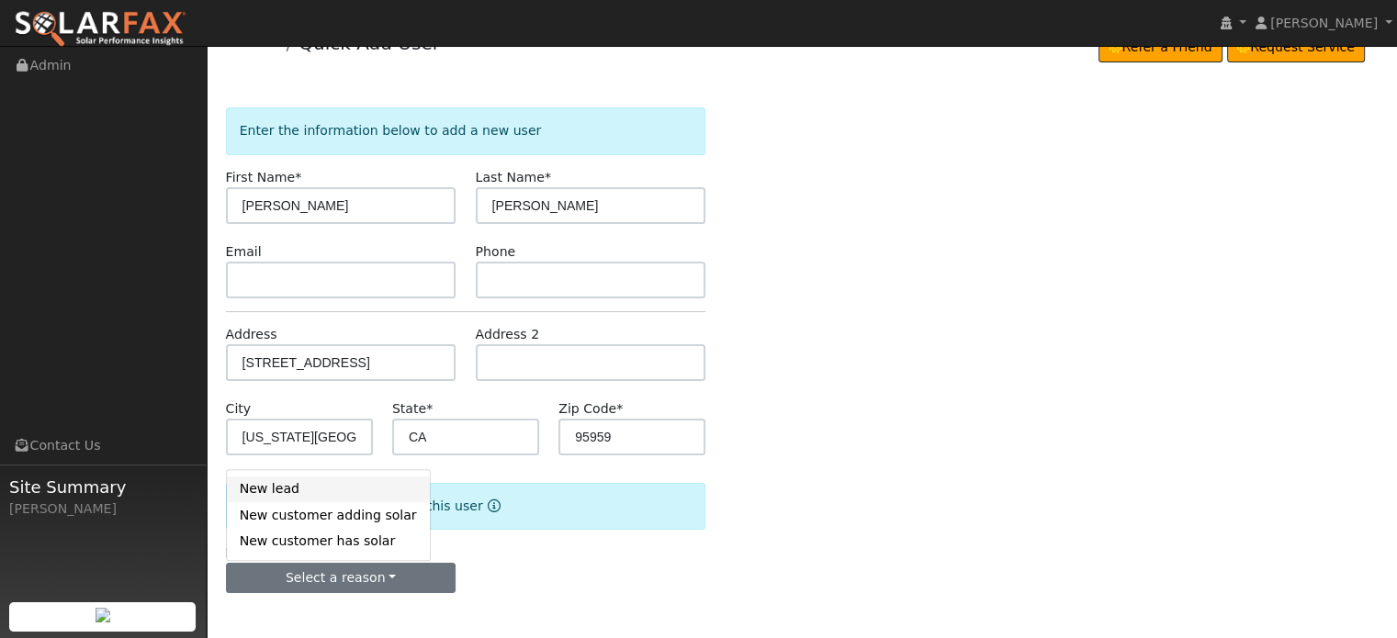
click at [276, 484] on link "New lead" at bounding box center [328, 490] width 203 height 26
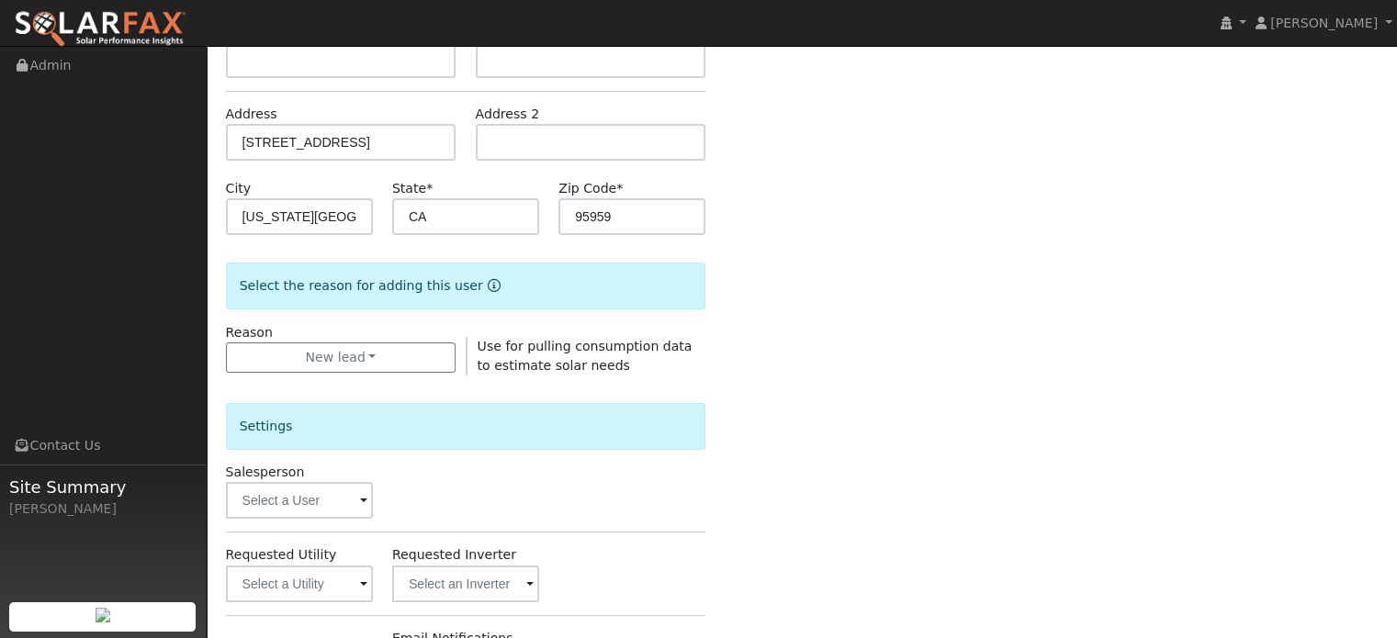
scroll to position [495, 0]
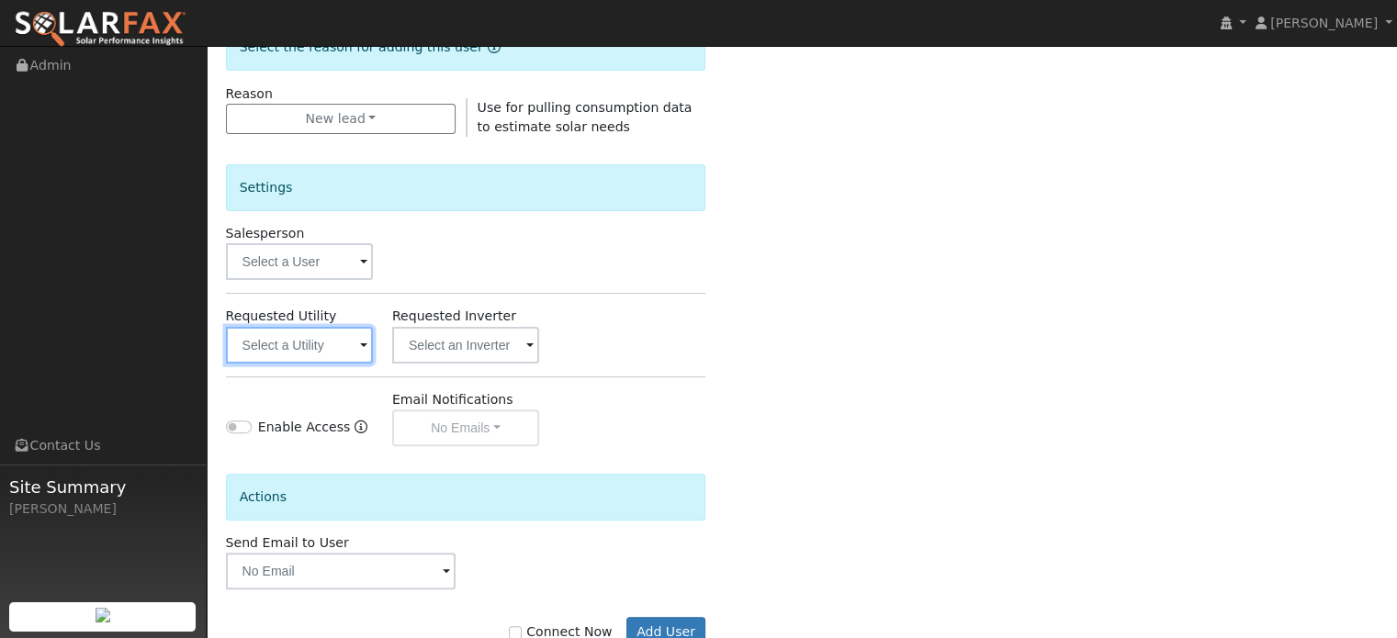
click at [304, 345] on input "text" at bounding box center [299, 345] width 147 height 37
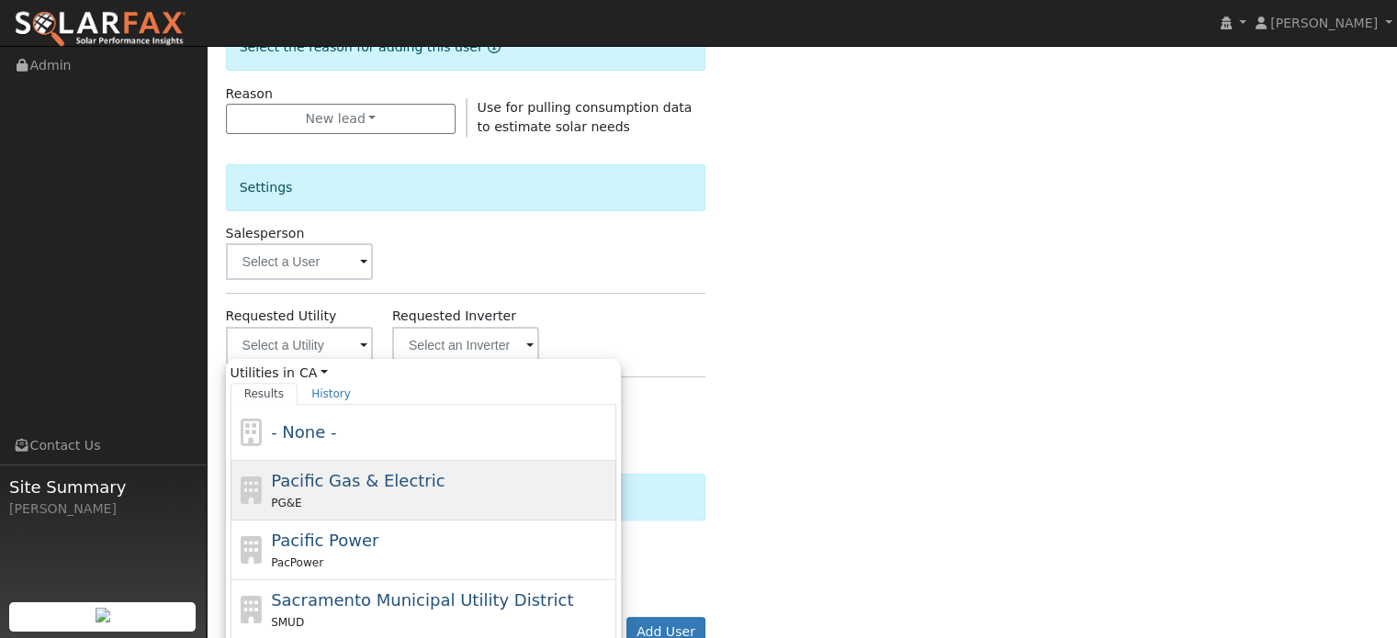
click at [304, 487] on span "Pacific Gas & Electric" at bounding box center [358, 480] width 174 height 19
type input "Pacific Gas & Electric"
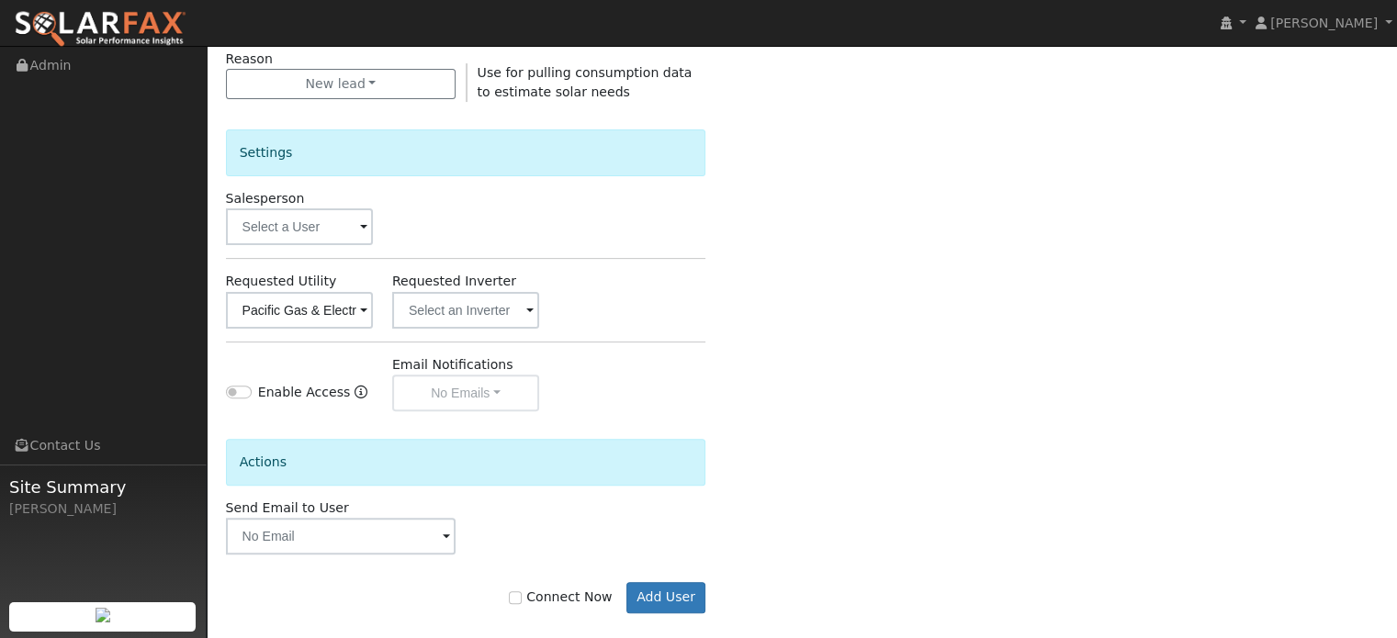
scroll to position [548, 0]
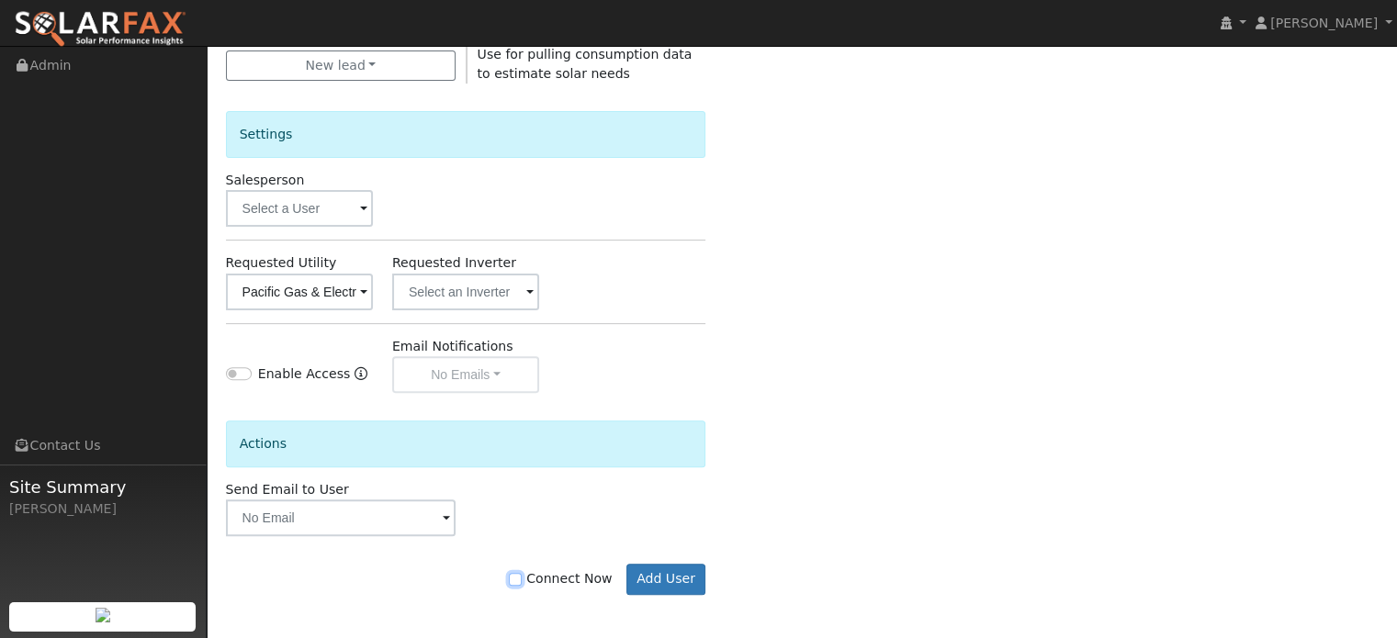
click at [522, 574] on input "Connect Now" at bounding box center [515, 579] width 13 height 13
checkbox input "true"
click at [654, 575] on button "Add User" at bounding box center [666, 579] width 80 height 31
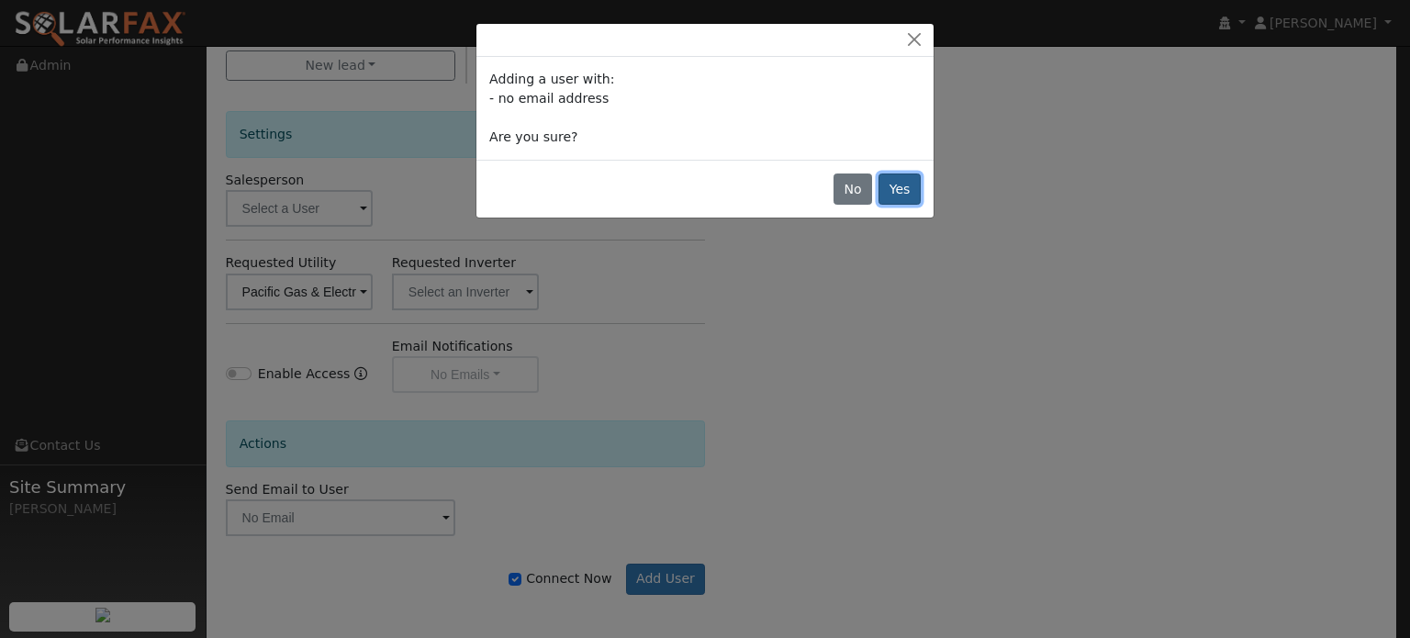
click at [899, 201] on button "Yes" at bounding box center [900, 189] width 42 height 31
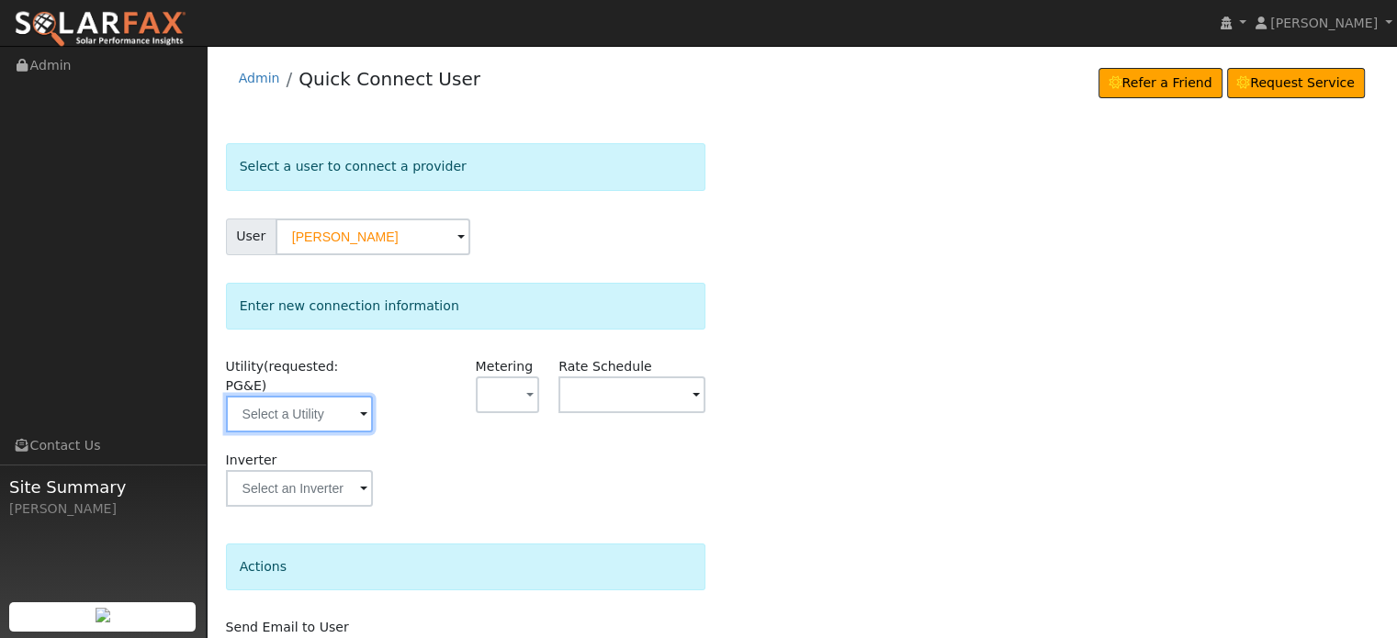
click at [312, 396] on input "text" at bounding box center [299, 414] width 147 height 37
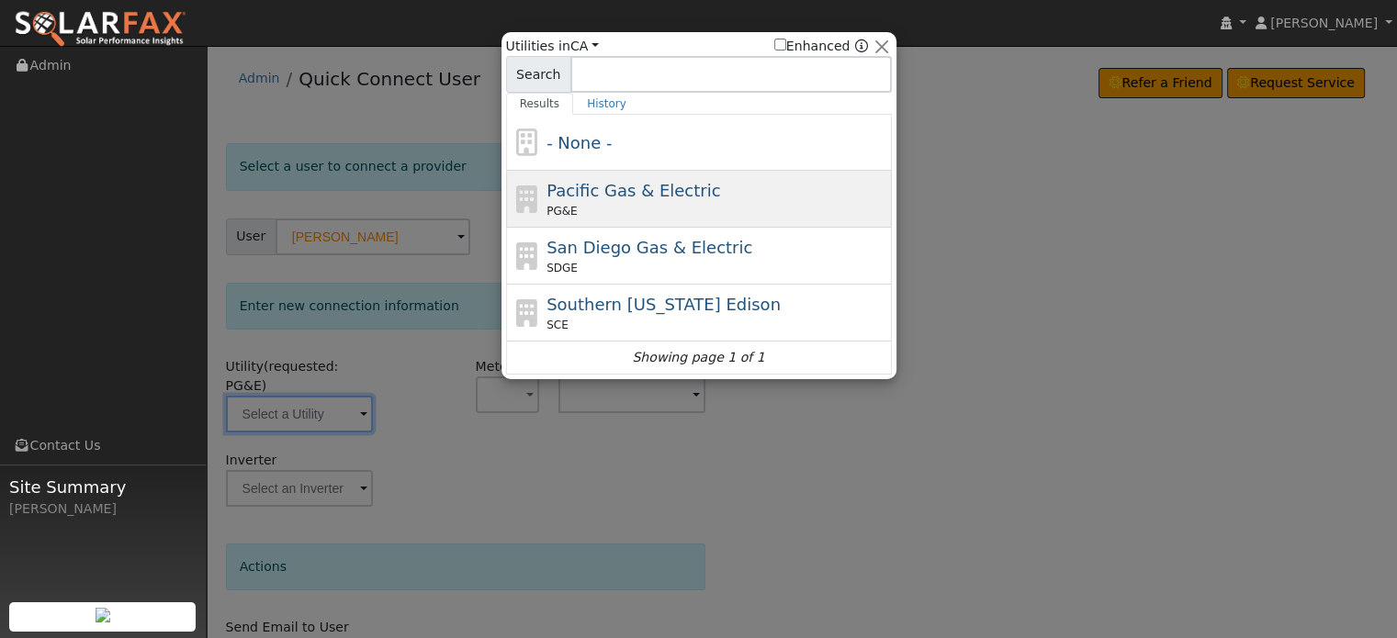
click at [595, 205] on div "PG&E" at bounding box center [716, 211] width 341 height 17
type input "PG&E"
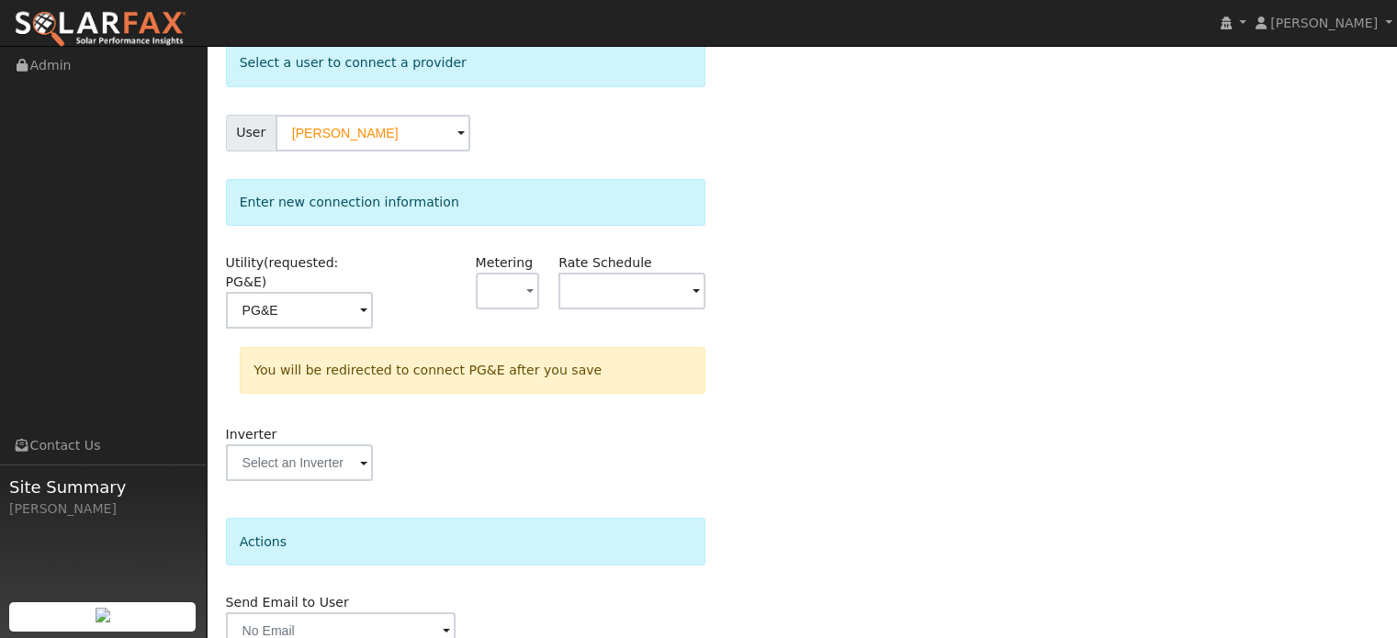
scroll to position [170, 0]
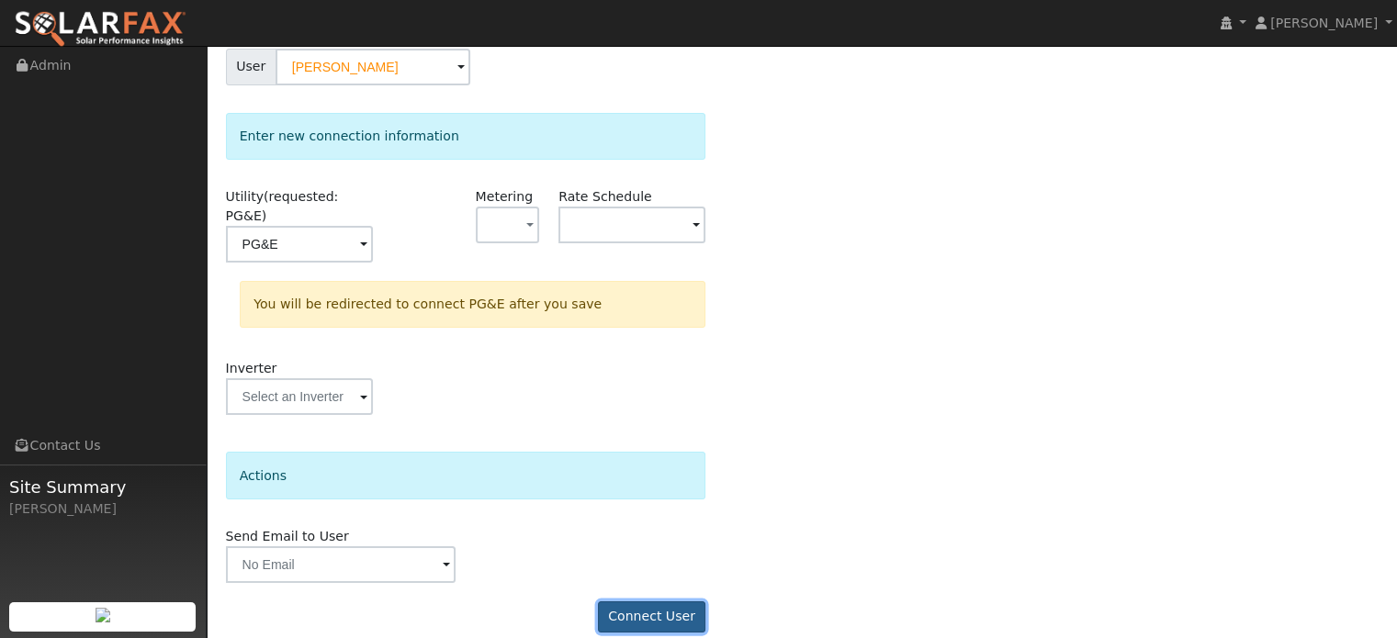
click at [654, 601] on button "Connect User" at bounding box center [652, 616] width 108 height 31
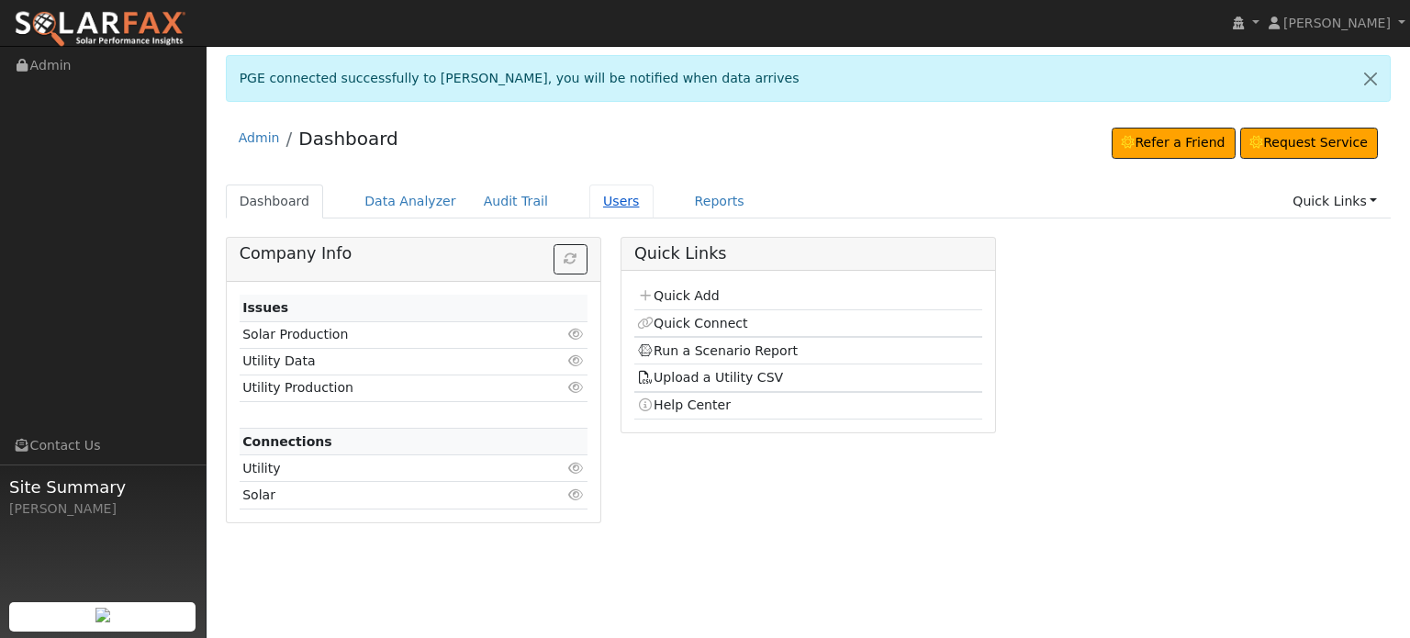
click at [595, 201] on link "Users" at bounding box center [622, 202] width 64 height 34
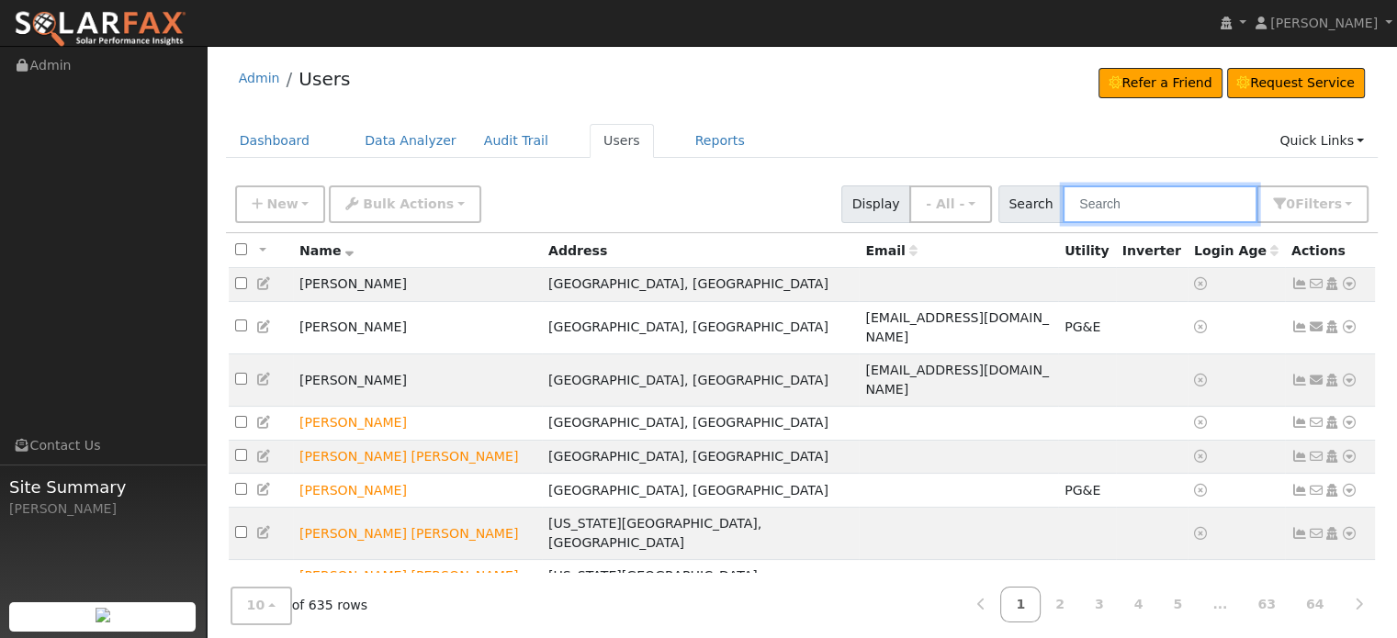
click at [1102, 203] on input "text" at bounding box center [1159, 204] width 195 height 38
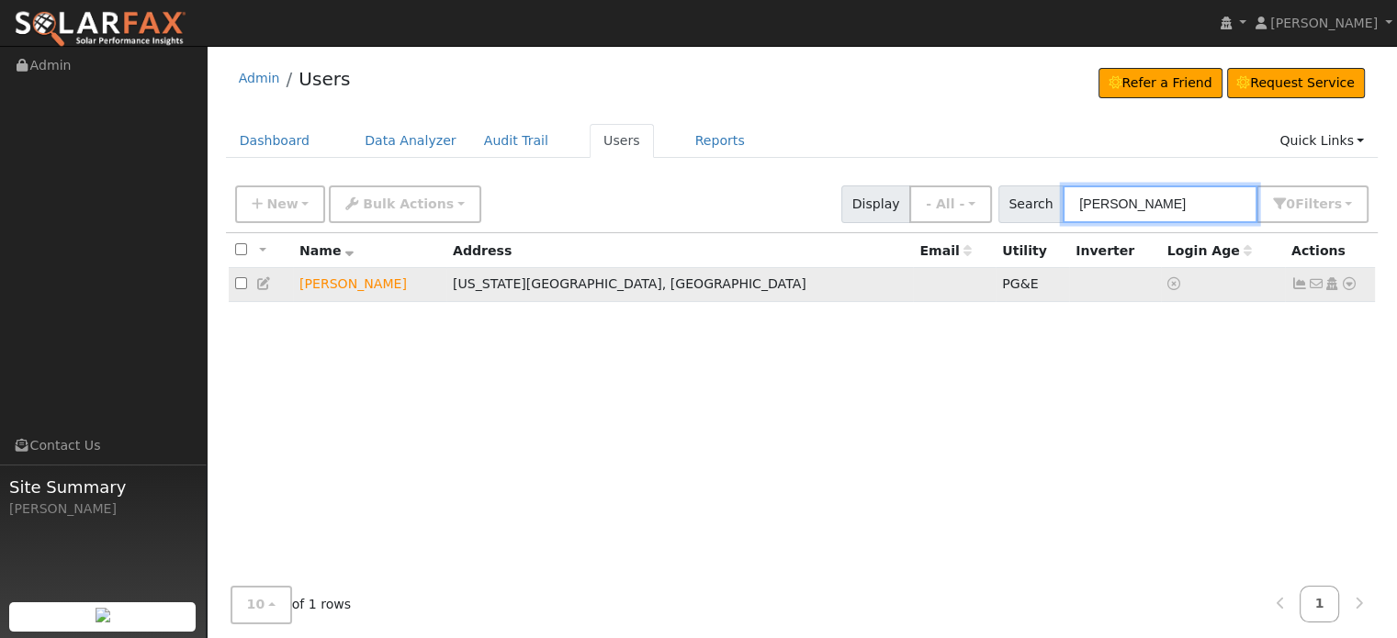
type input "[PERSON_NAME]"
click at [1295, 282] on icon at bounding box center [1299, 283] width 17 height 13
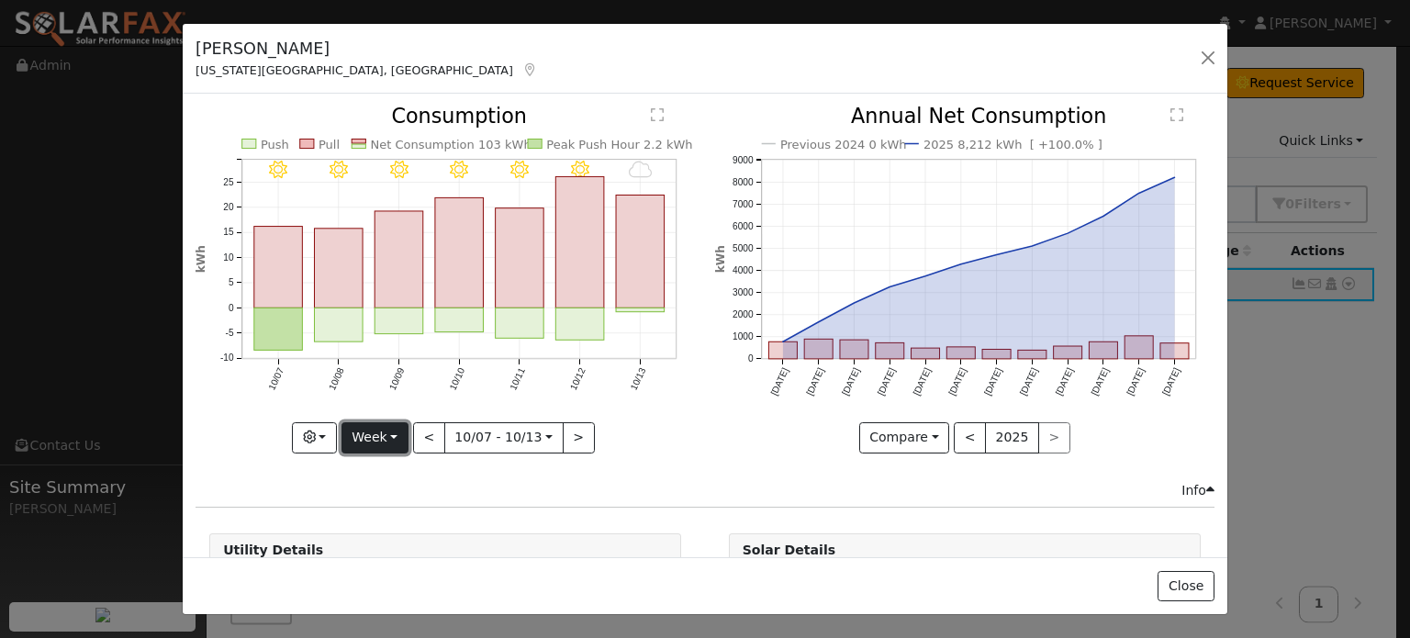
click at [398, 432] on button "Week" at bounding box center [375, 437] width 67 height 31
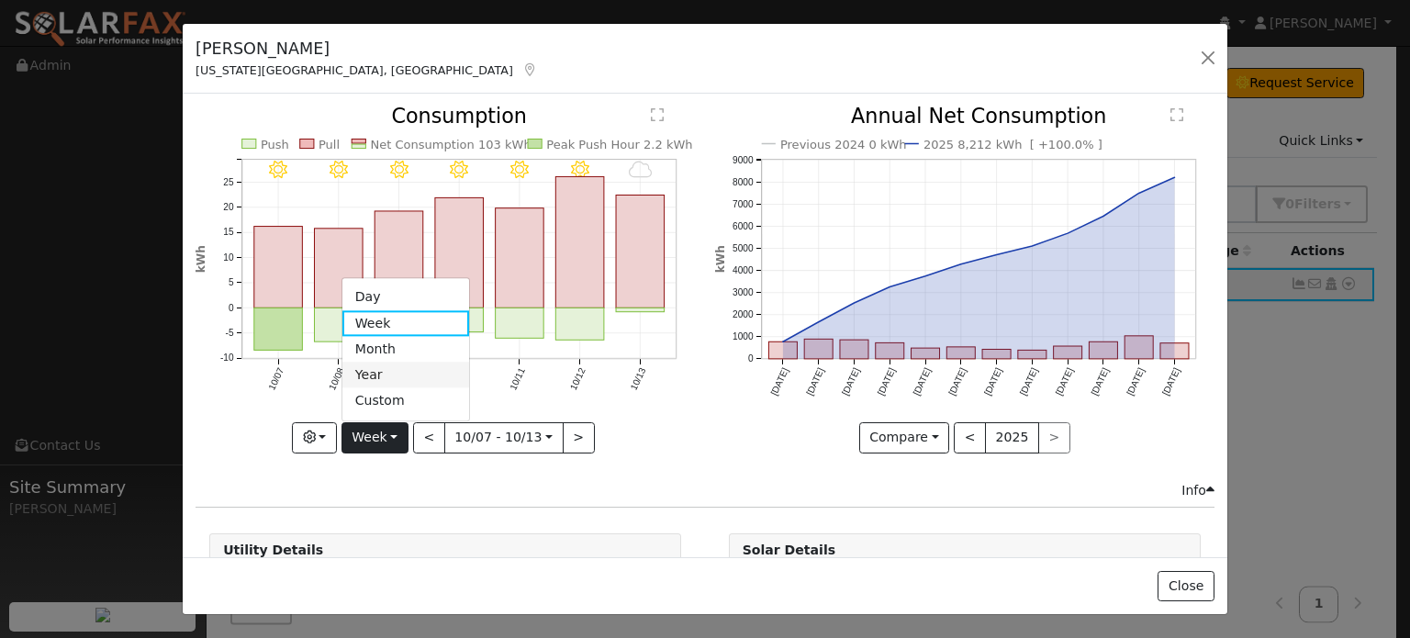
click at [373, 373] on link "Year" at bounding box center [406, 376] width 128 height 26
type input "[DATE]"
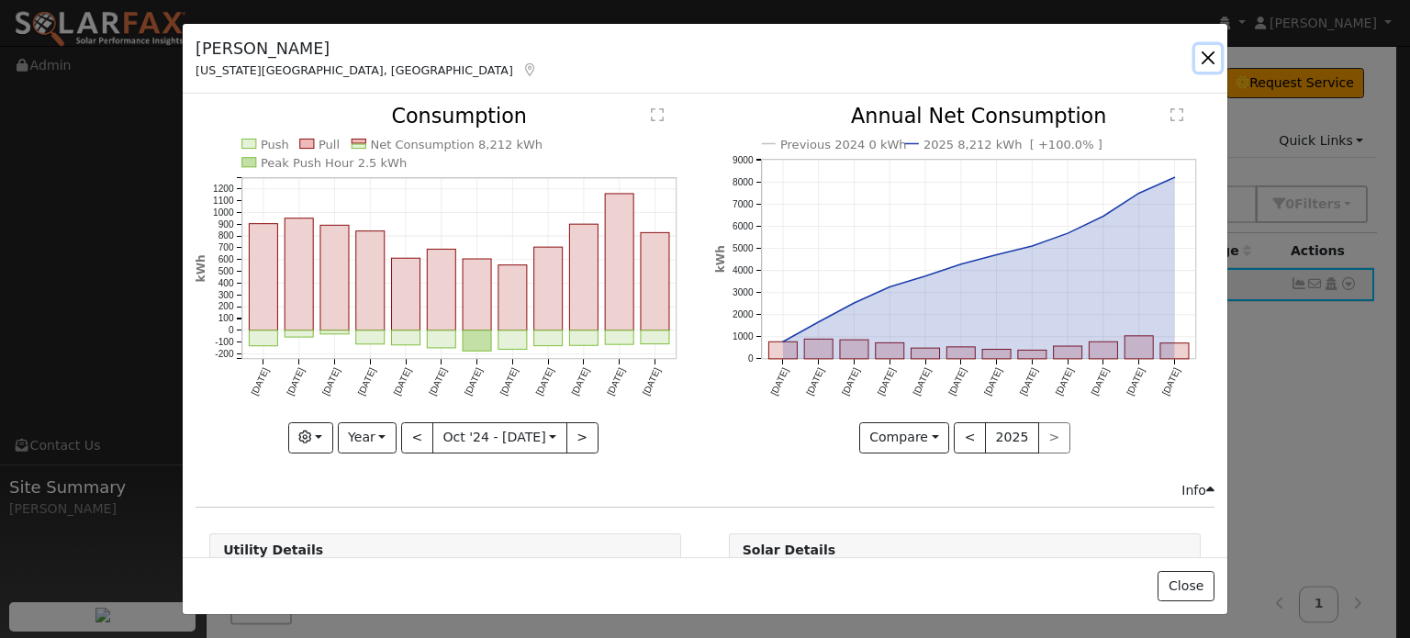
click at [1209, 52] on button "button" at bounding box center [1209, 58] width 26 height 26
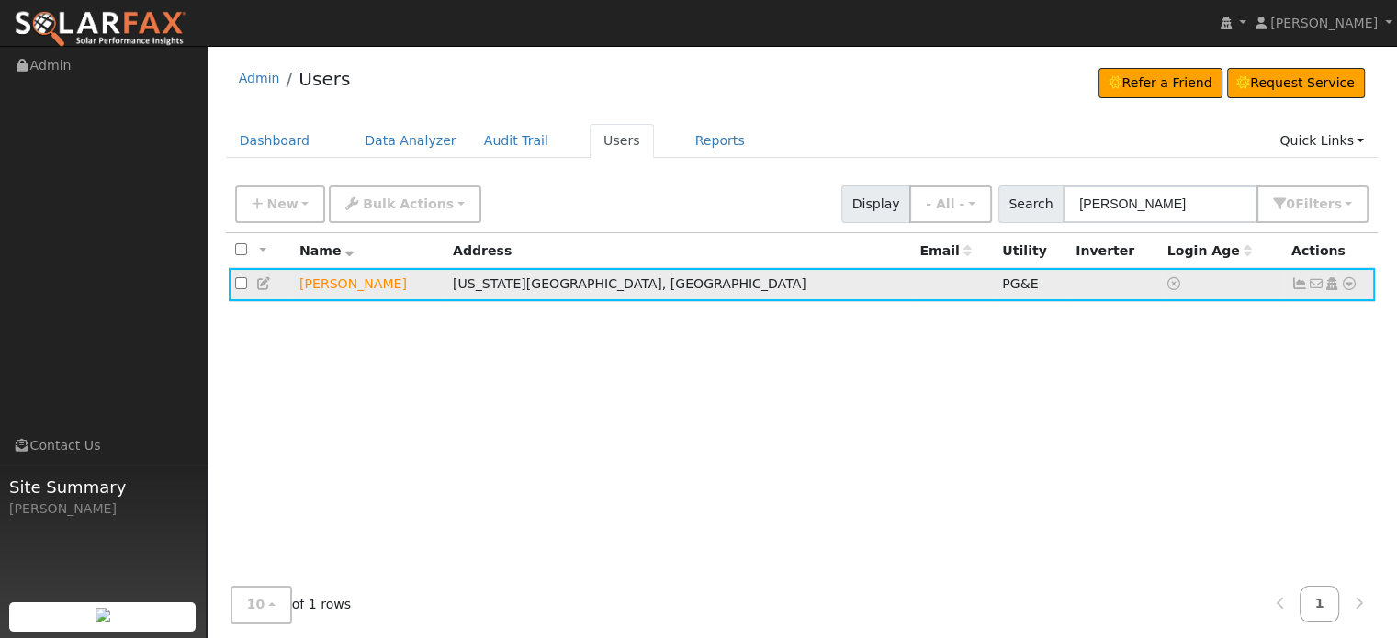
click at [1354, 288] on icon at bounding box center [1349, 283] width 17 height 13
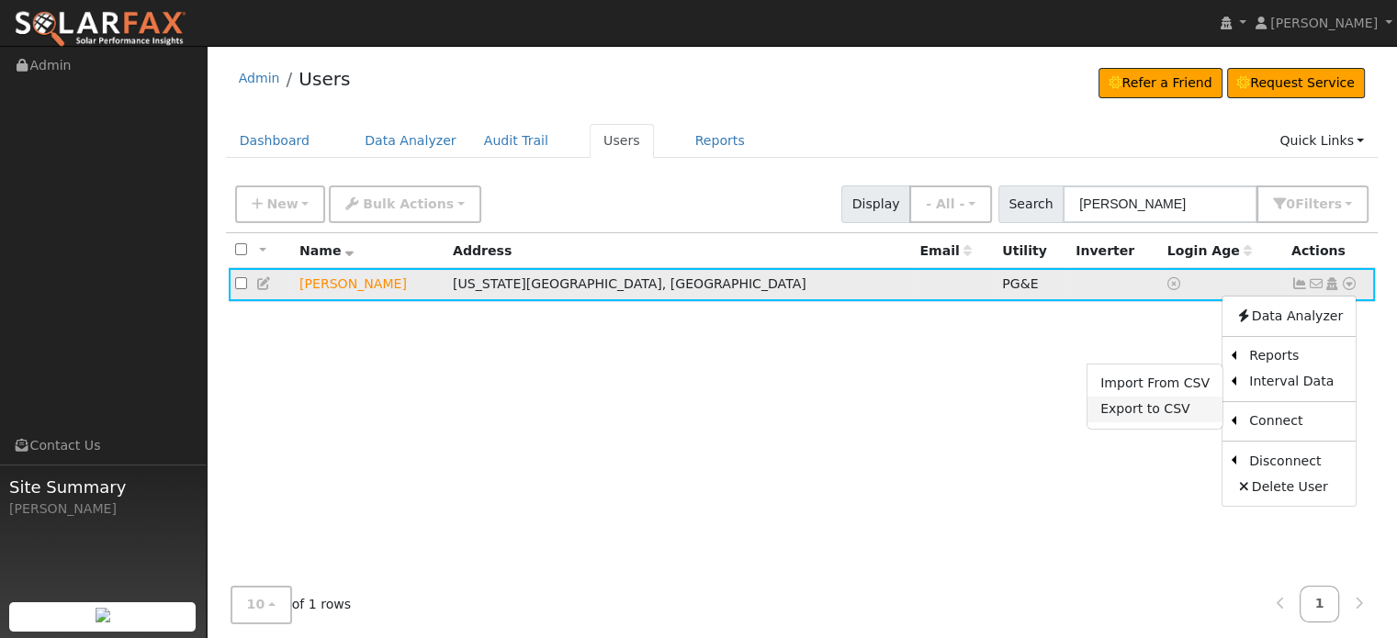
click at [1142, 410] on link "Export to CSV" at bounding box center [1154, 410] width 135 height 26
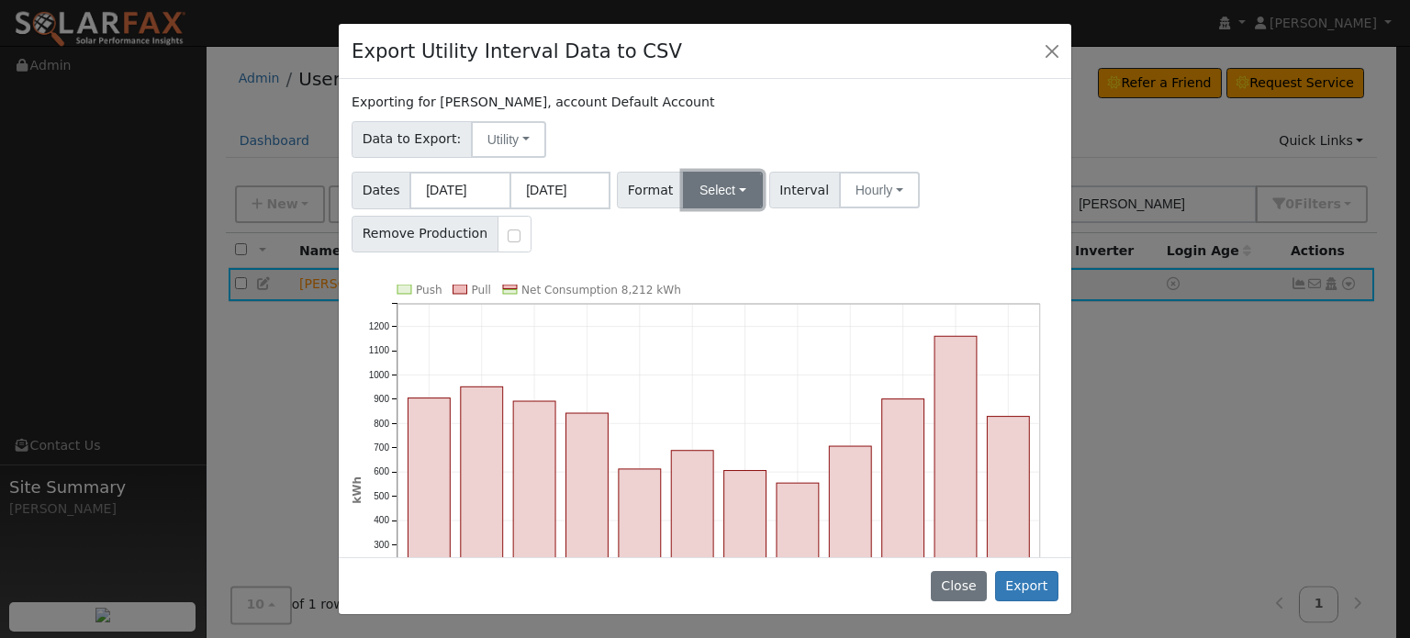
click at [727, 185] on button "Select" at bounding box center [723, 190] width 80 height 37
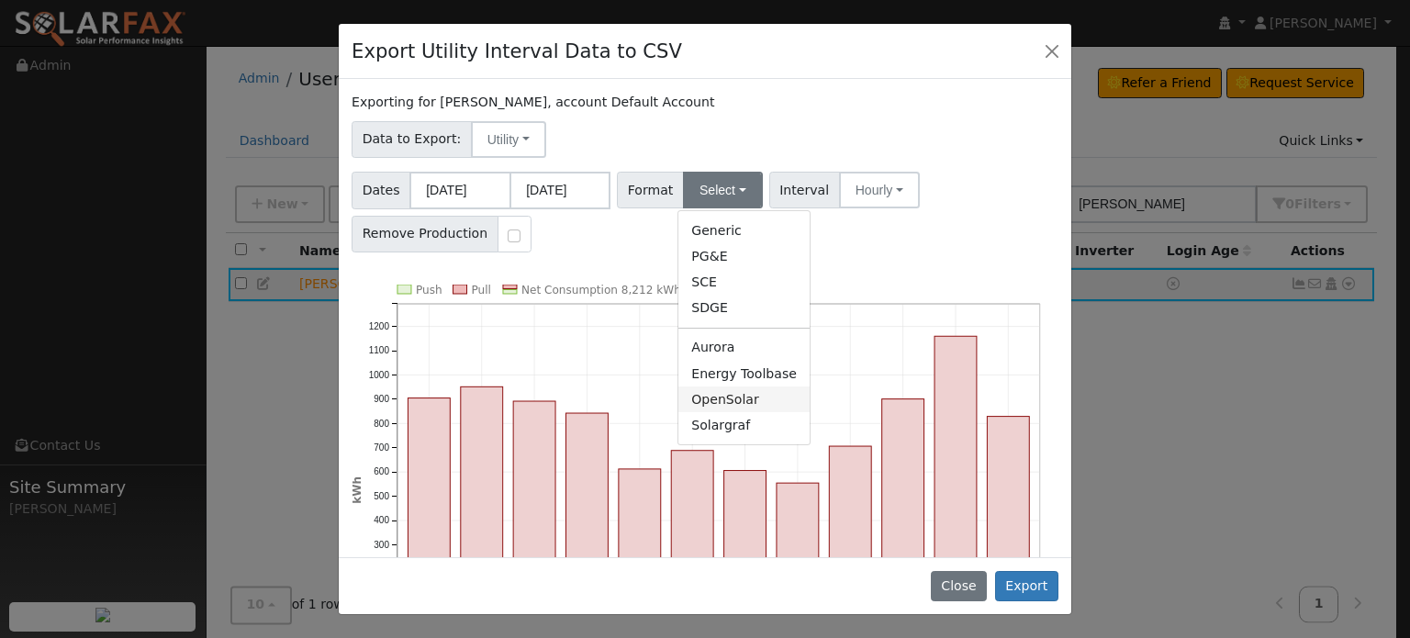
click at [701, 405] on link "OpenSolar" at bounding box center [744, 400] width 131 height 26
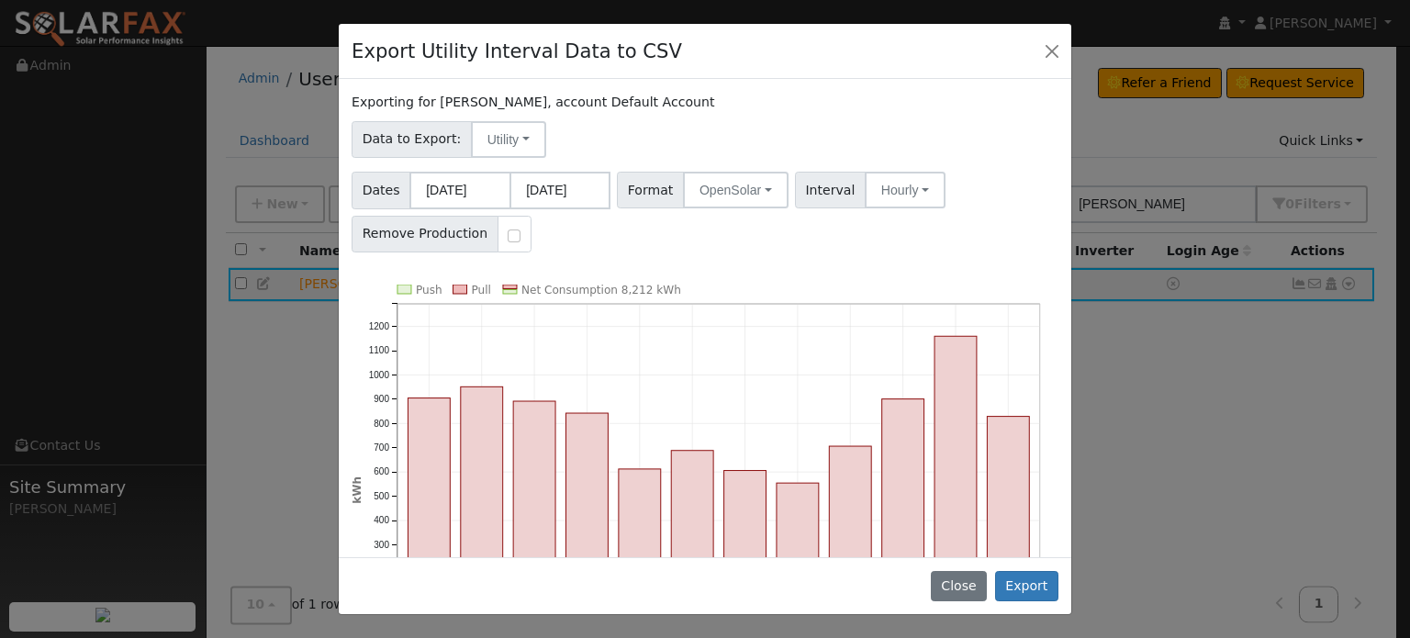
scroll to position [173, 0]
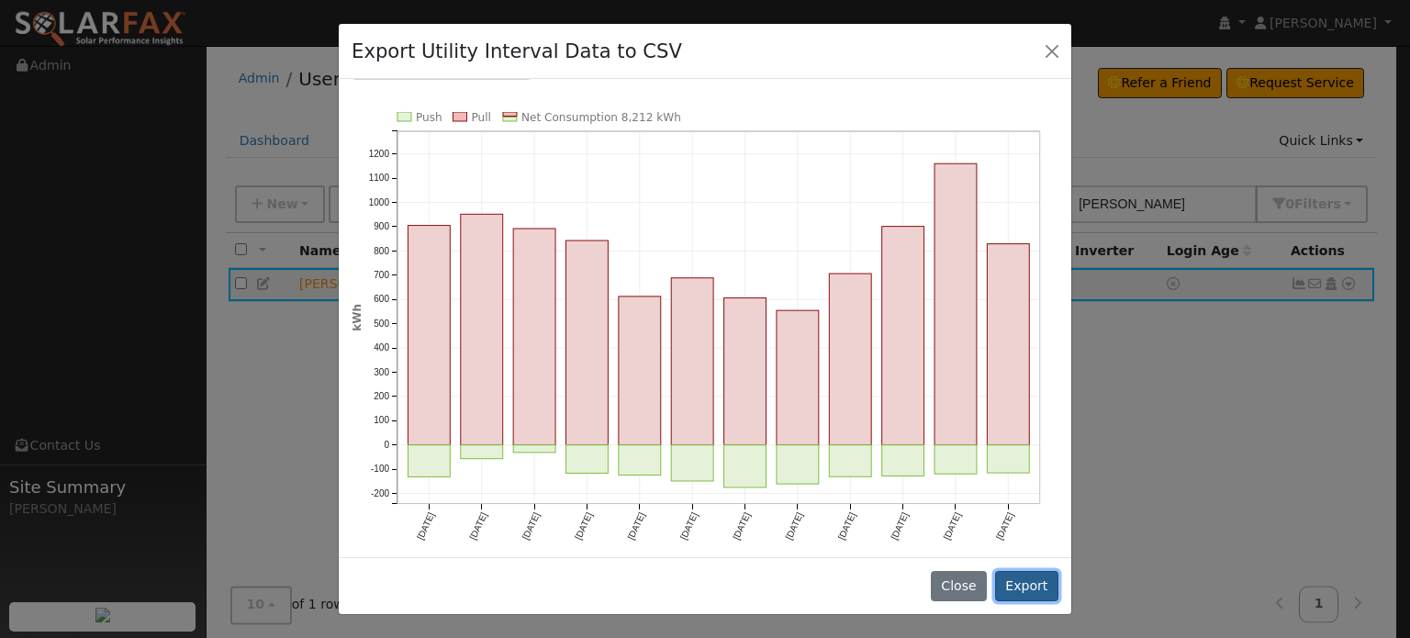
click at [1020, 585] on button "Export" at bounding box center [1026, 586] width 63 height 31
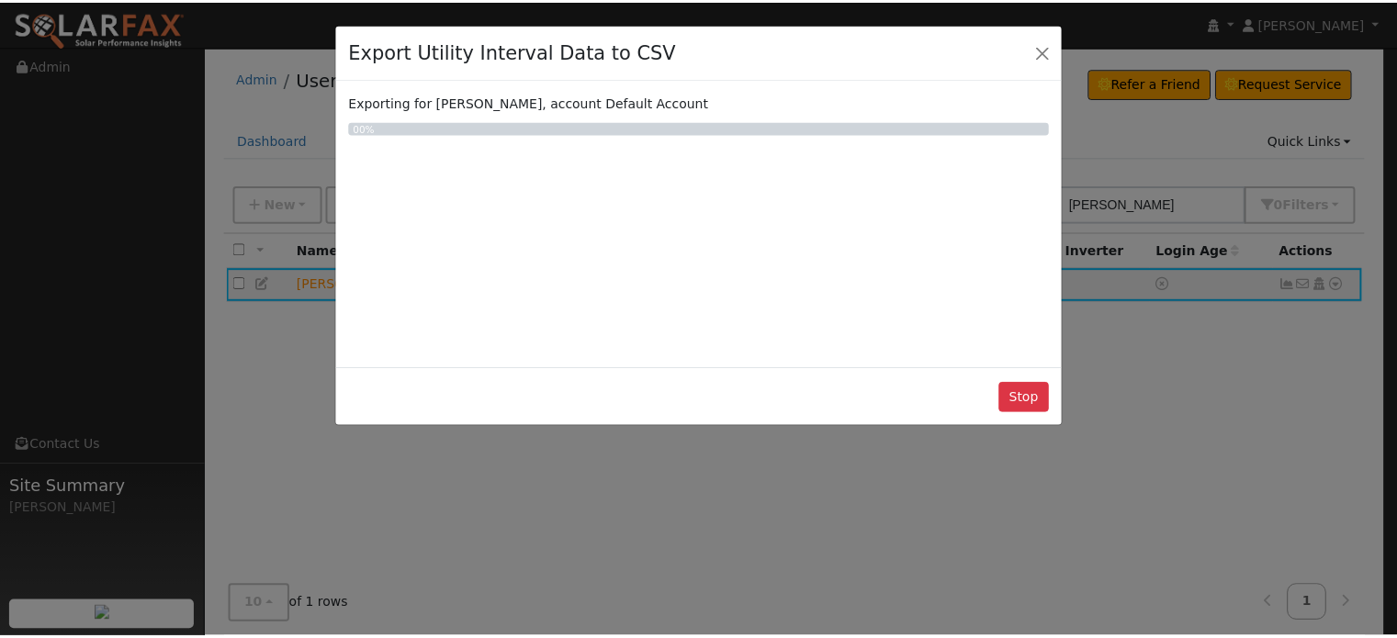
scroll to position [0, 0]
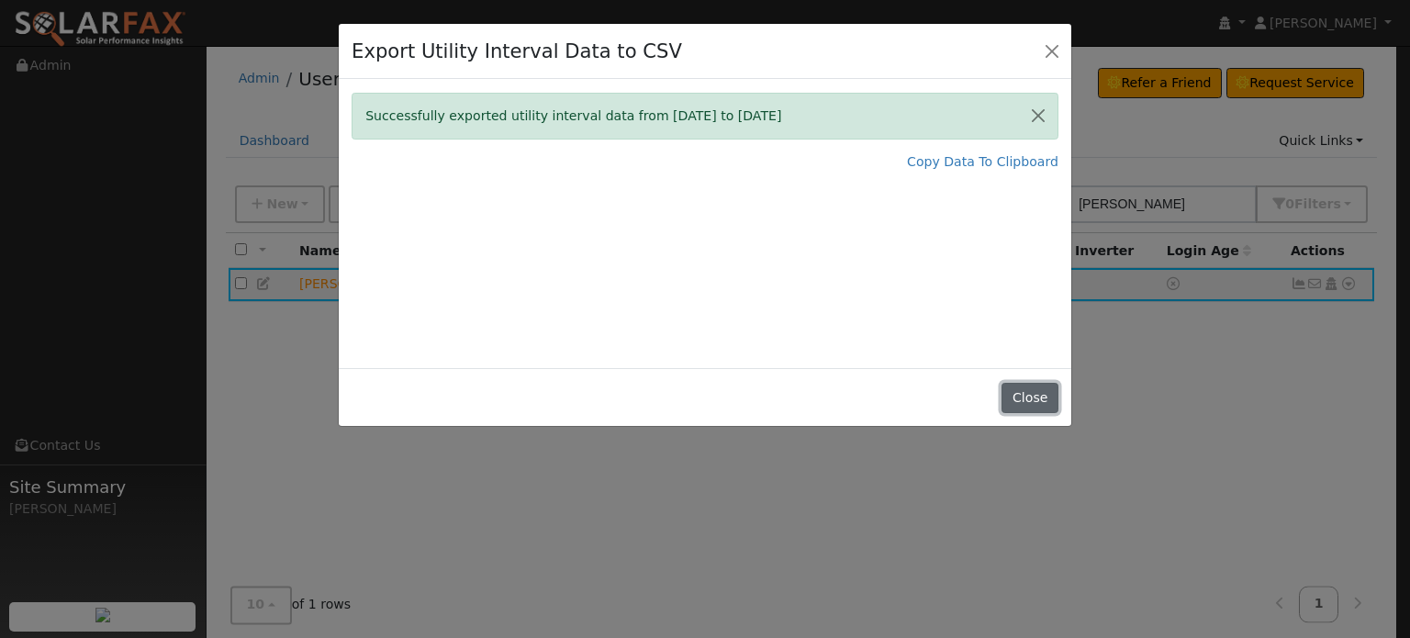
click at [1033, 400] on button "Close" at bounding box center [1030, 398] width 56 height 31
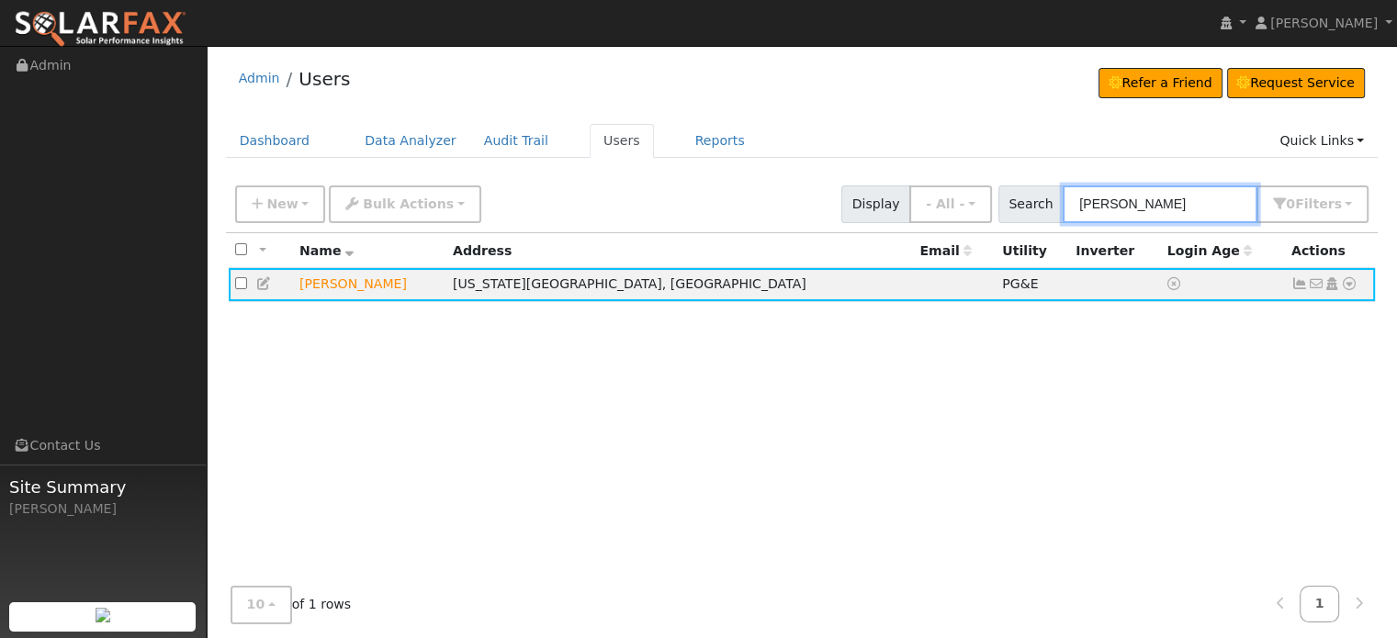
drag, startPoint x: 1207, startPoint y: 210, endPoint x: 1016, endPoint y: 190, distance: 192.1
click at [1016, 190] on div "Search [PERSON_NAME] 0 Filter s My accounts Role Show - All - Show Leads Admin …" at bounding box center [1183, 204] width 371 height 38
paste input "[PERSON_NAME]"
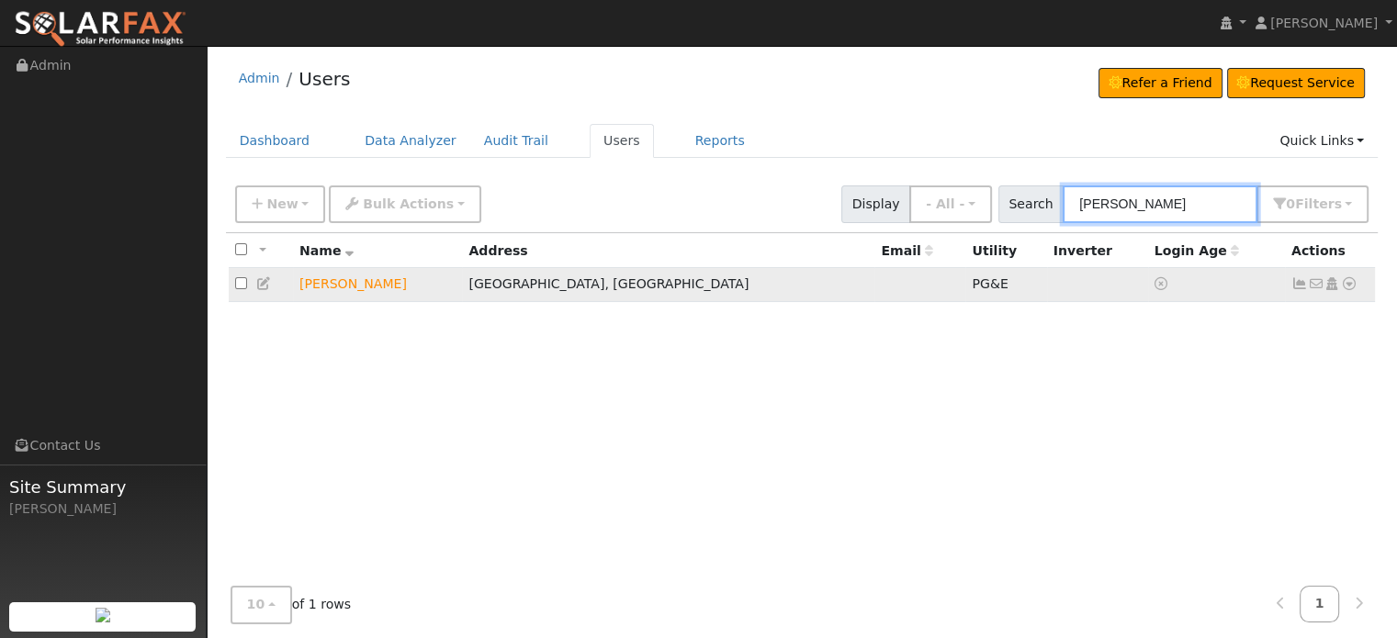
type input "[PERSON_NAME]"
click at [1355, 286] on icon at bounding box center [1349, 283] width 17 height 13
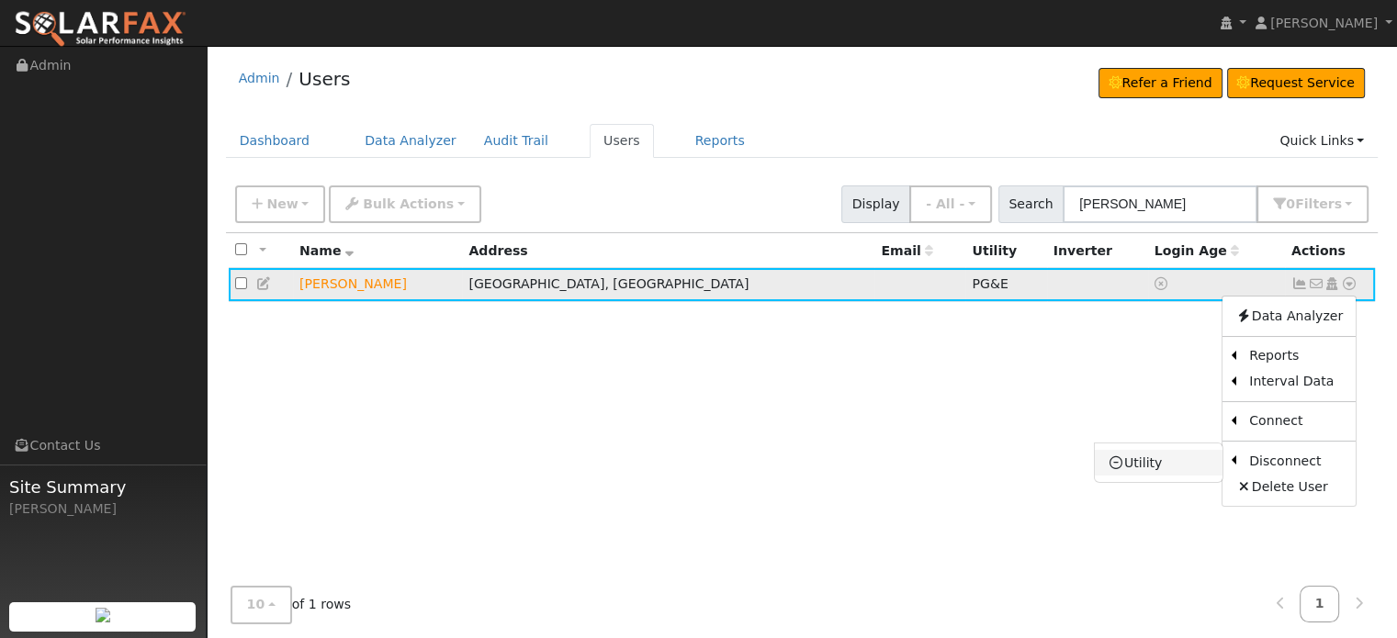
click at [1146, 460] on link "Utility" at bounding box center [1159, 463] width 128 height 26
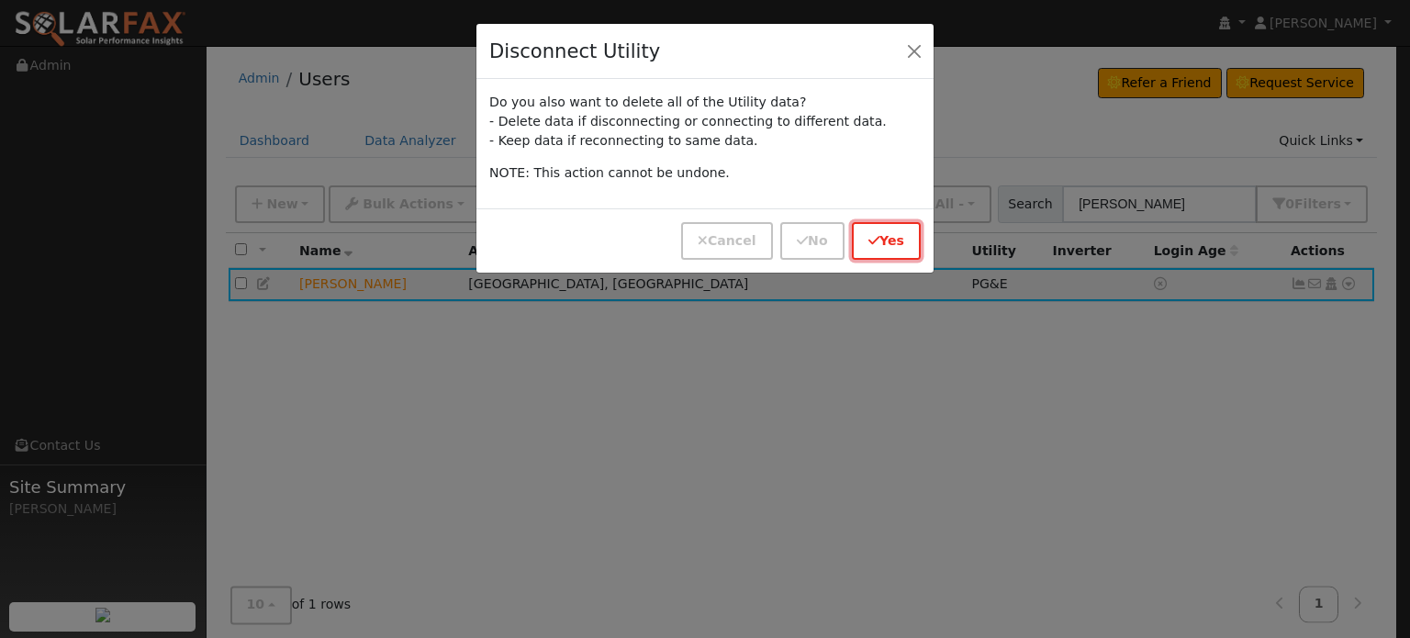
click at [885, 234] on button "Yes" at bounding box center [886, 241] width 69 height 38
